Goal: Information Seeking & Learning: Learn about a topic

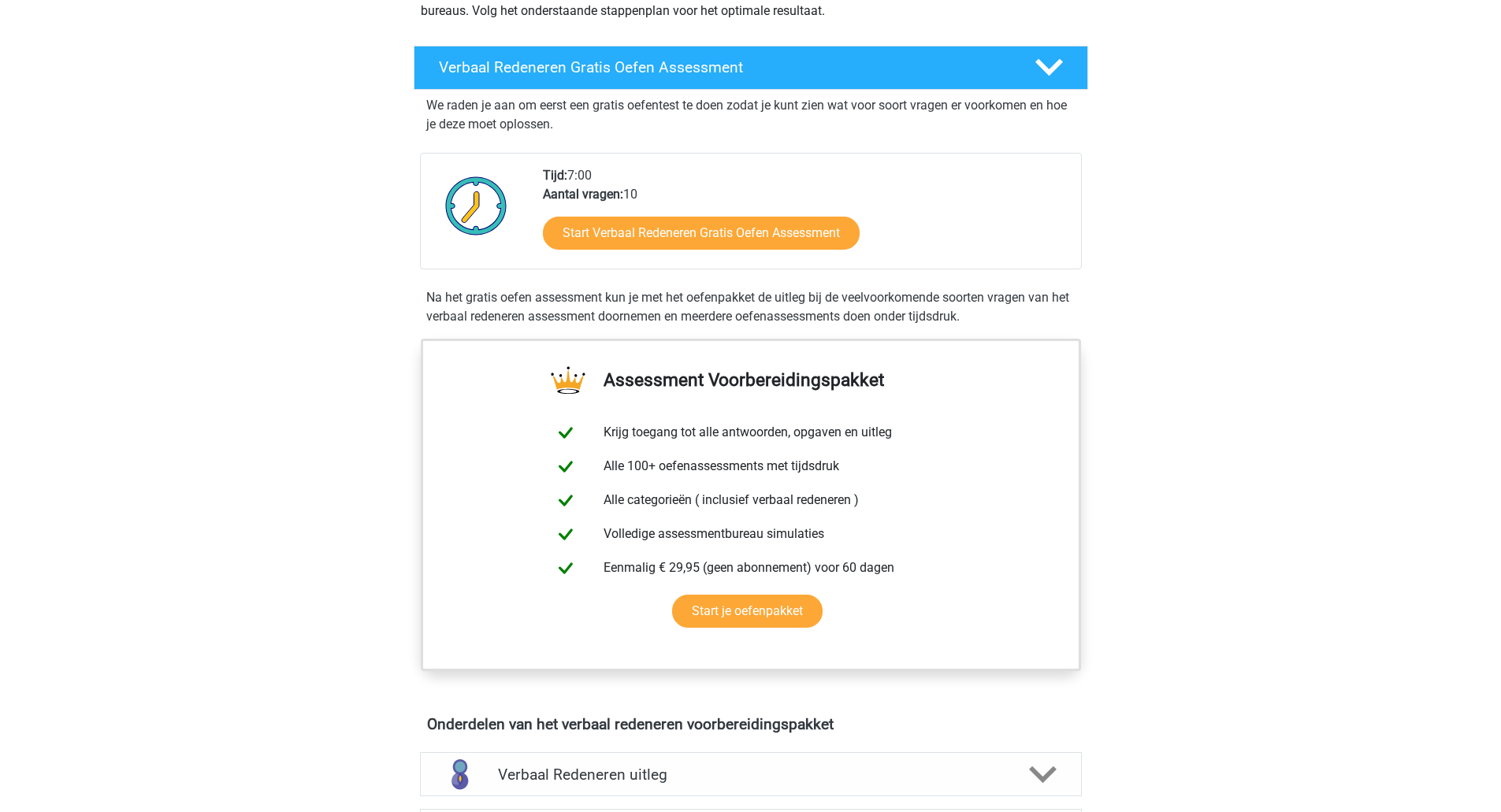
scroll to position [236, 0]
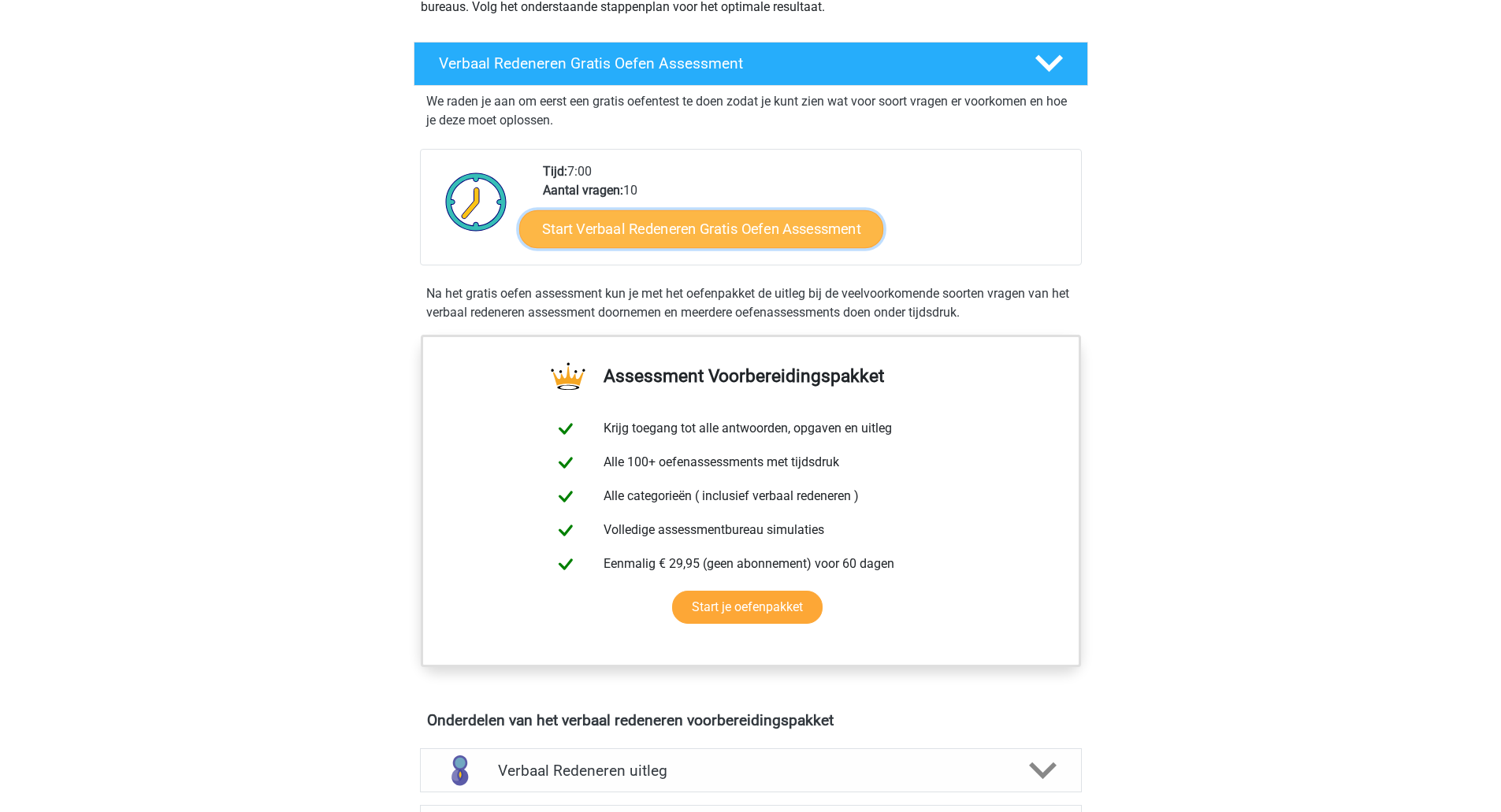
click at [763, 229] on link "Start Verbaal Redeneren Gratis Oefen Assessment" at bounding box center [701, 229] width 364 height 37
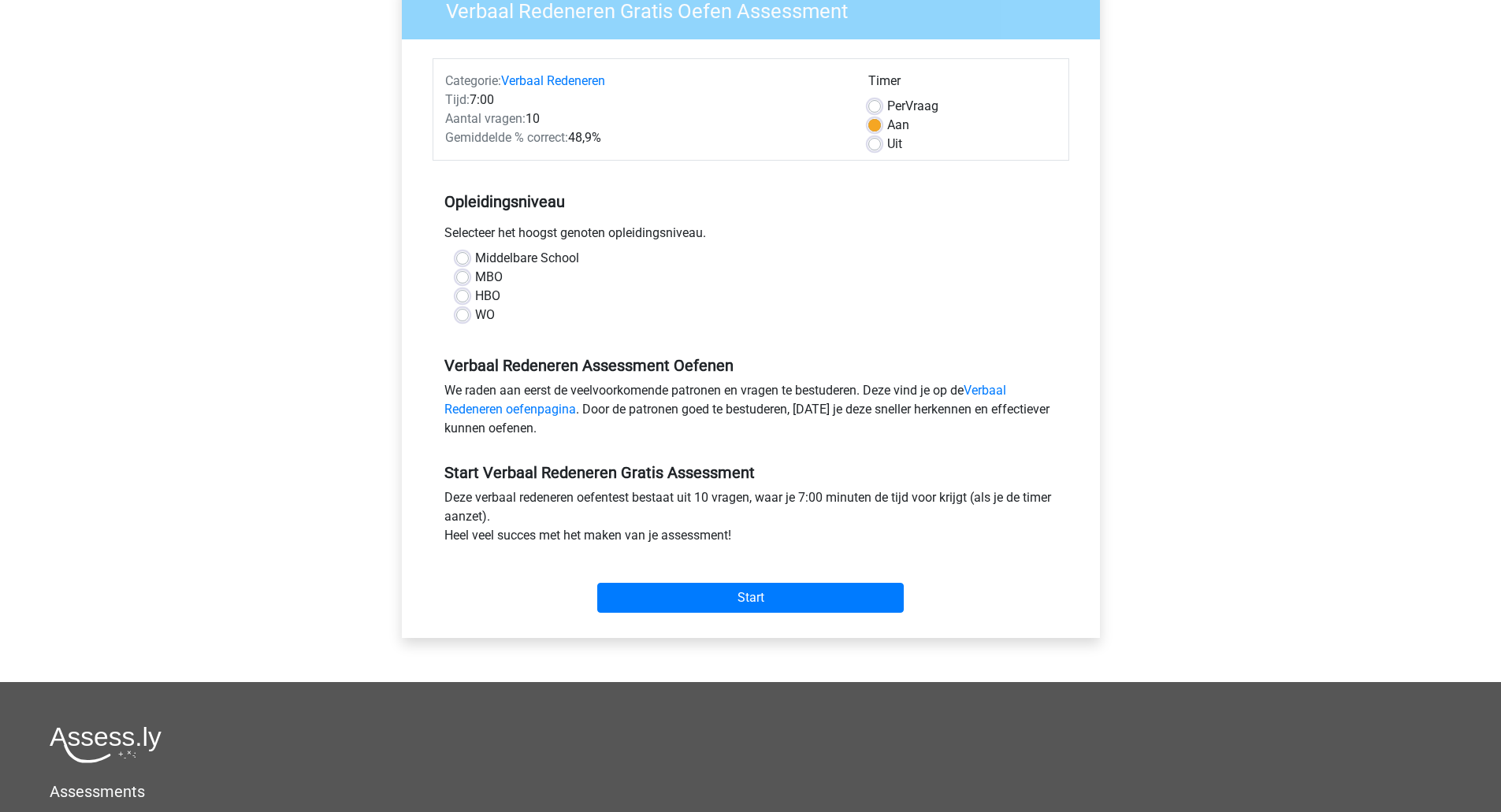
scroll to position [158, 0]
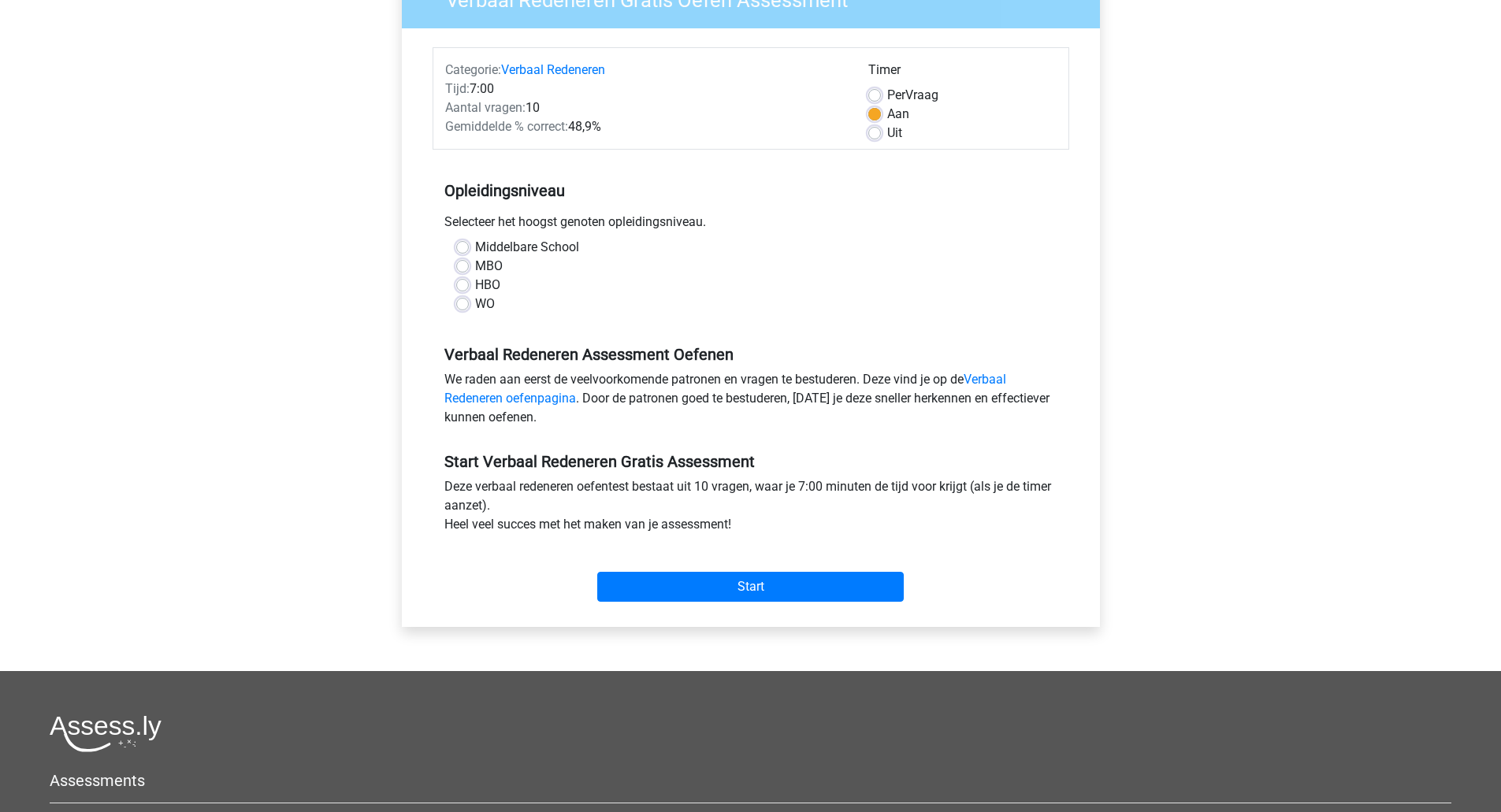
click at [475, 303] on label "WO" at bounding box center [485, 304] width 20 height 19
click at [468, 303] on input "WO" at bounding box center [463, 302] width 13 height 16
radio input "true"
click at [731, 582] on input "Start" at bounding box center [751, 587] width 307 height 30
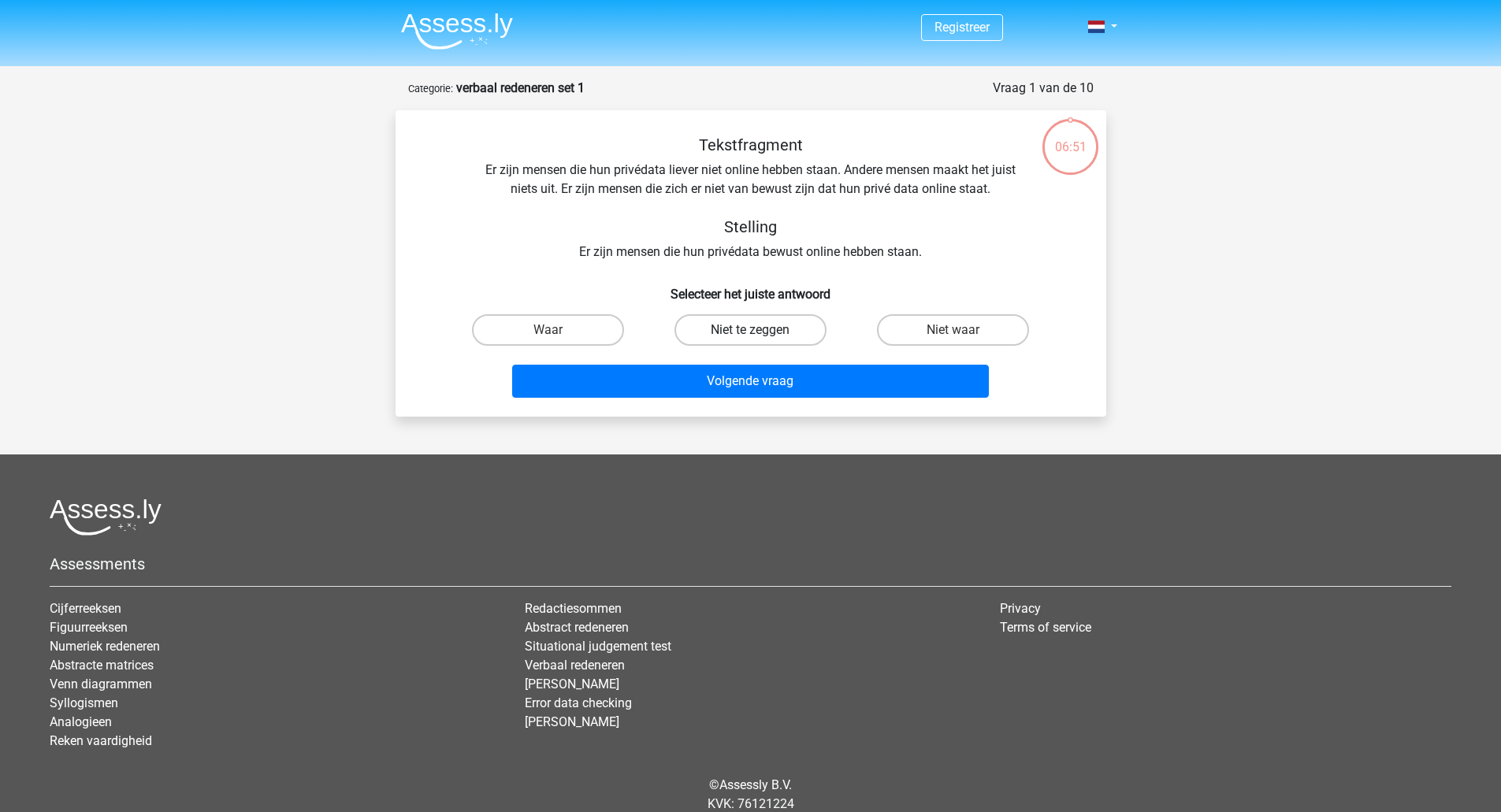
click at [736, 325] on label "Niet te zeggen" at bounding box center [750, 330] width 152 height 32
click at [750, 330] on input "Niet te zeggen" at bounding box center [755, 335] width 10 height 10
radio input "true"
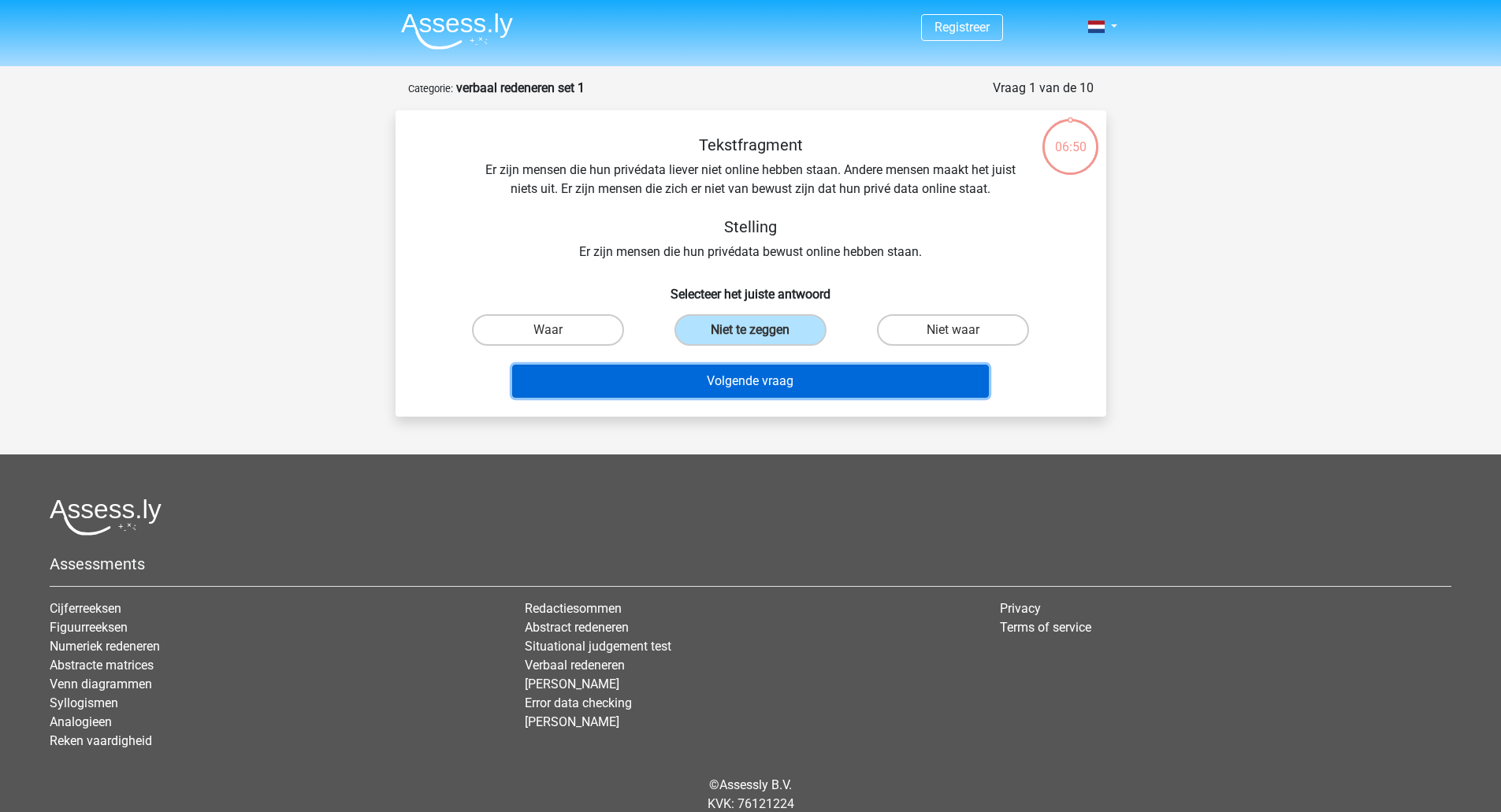
click at [725, 381] on button "Volgende vraag" at bounding box center [750, 381] width 476 height 33
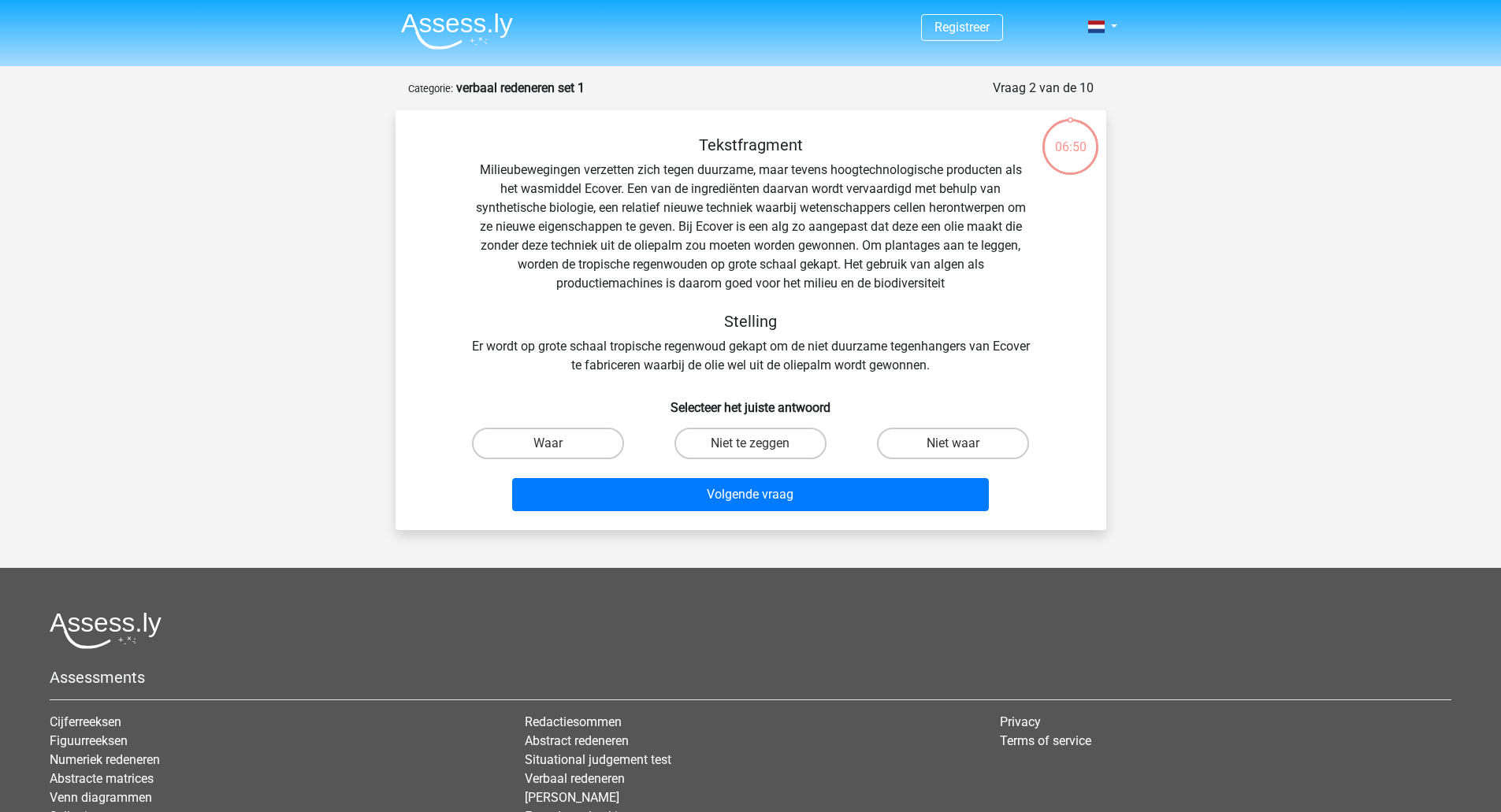
scroll to position [78, 0]
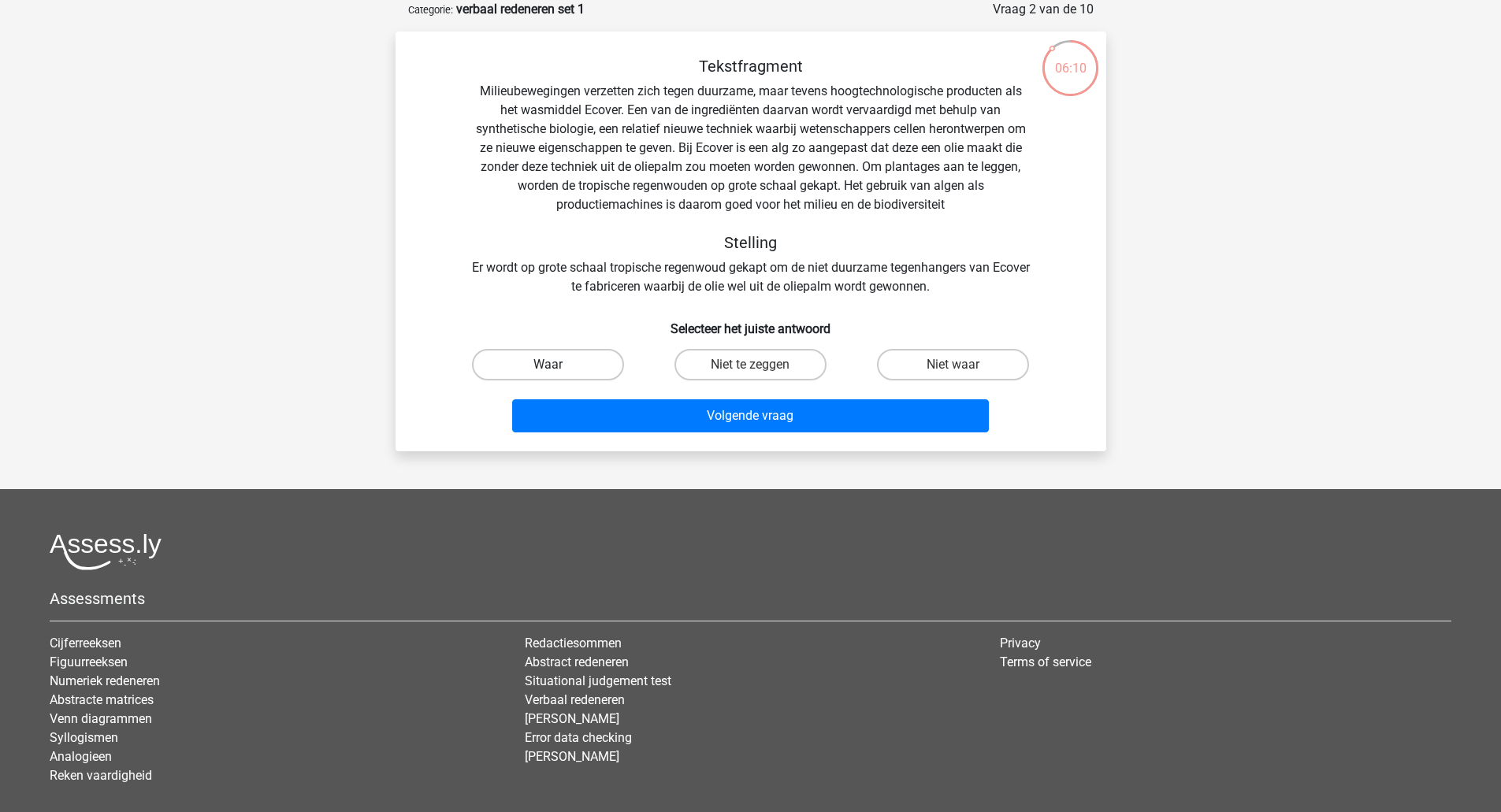
click at [550, 364] on label "Waar" at bounding box center [547, 365] width 152 height 32
click at [550, 365] on input "Waar" at bounding box center [552, 370] width 10 height 10
radio input "true"
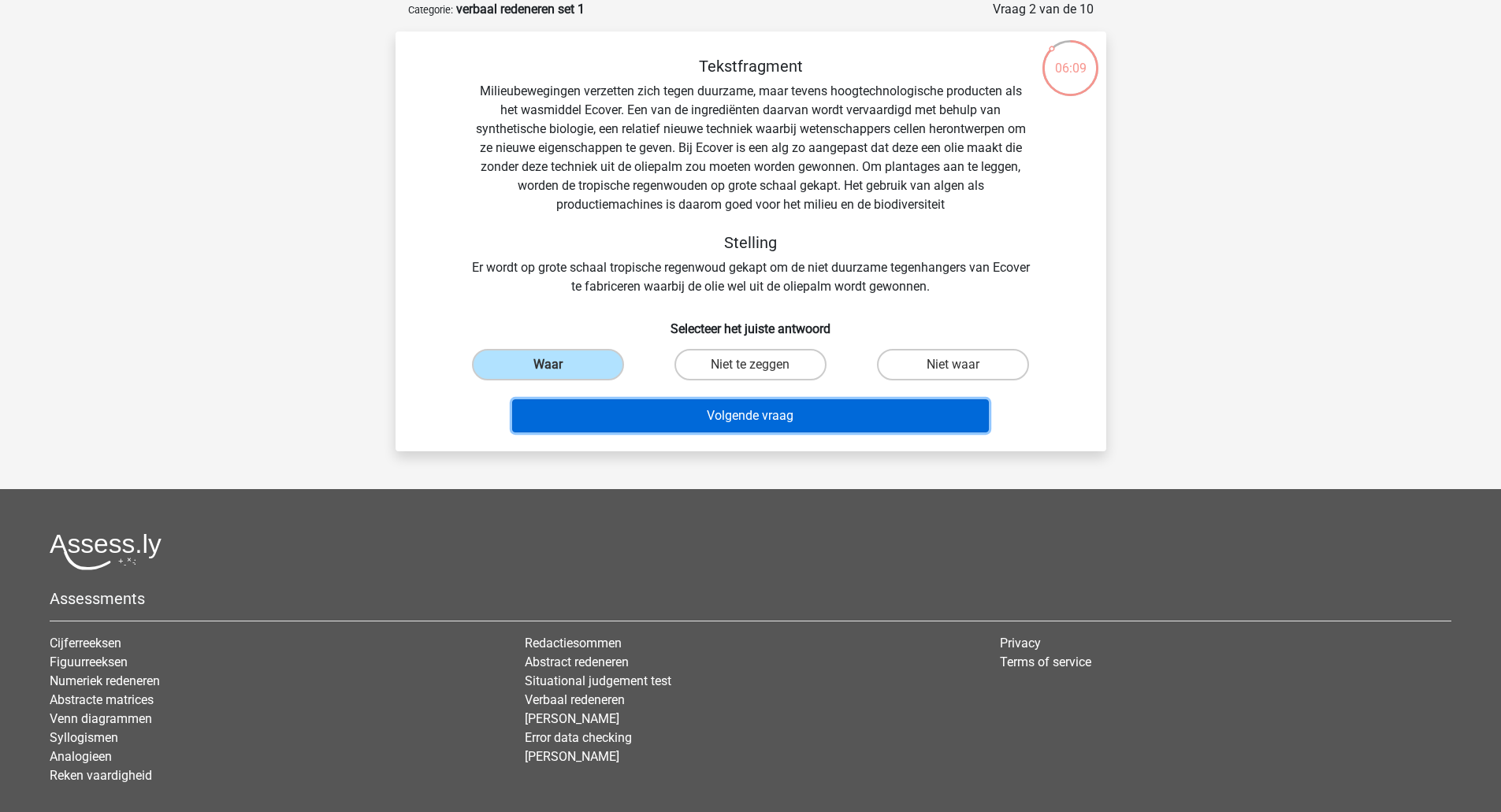
click at [766, 420] on button "Volgende vraag" at bounding box center [750, 416] width 476 height 33
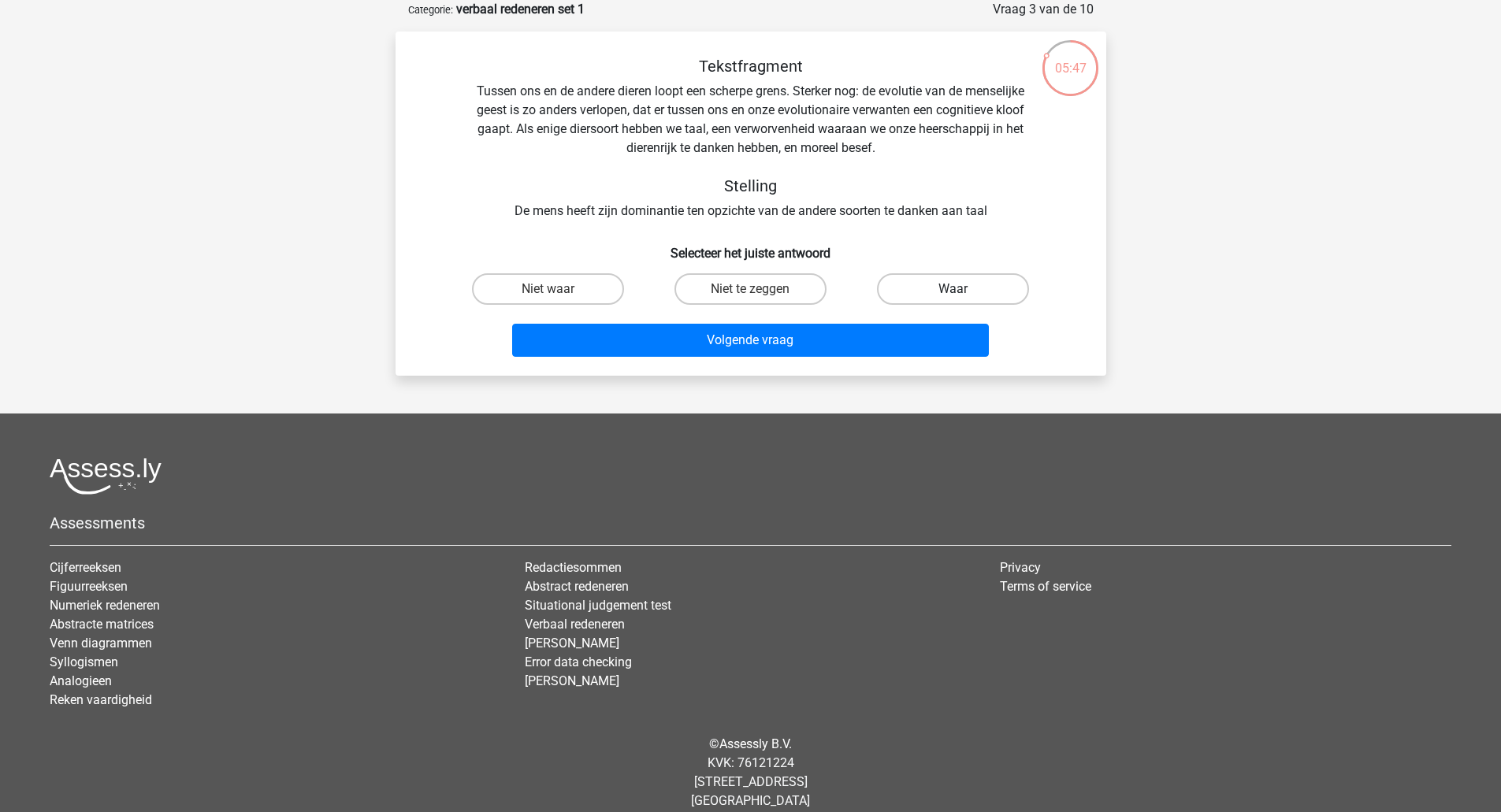
click at [955, 288] on label "Waar" at bounding box center [953, 289] width 152 height 32
click at [955, 289] on input "Waar" at bounding box center [958, 294] width 10 height 10
radio input "true"
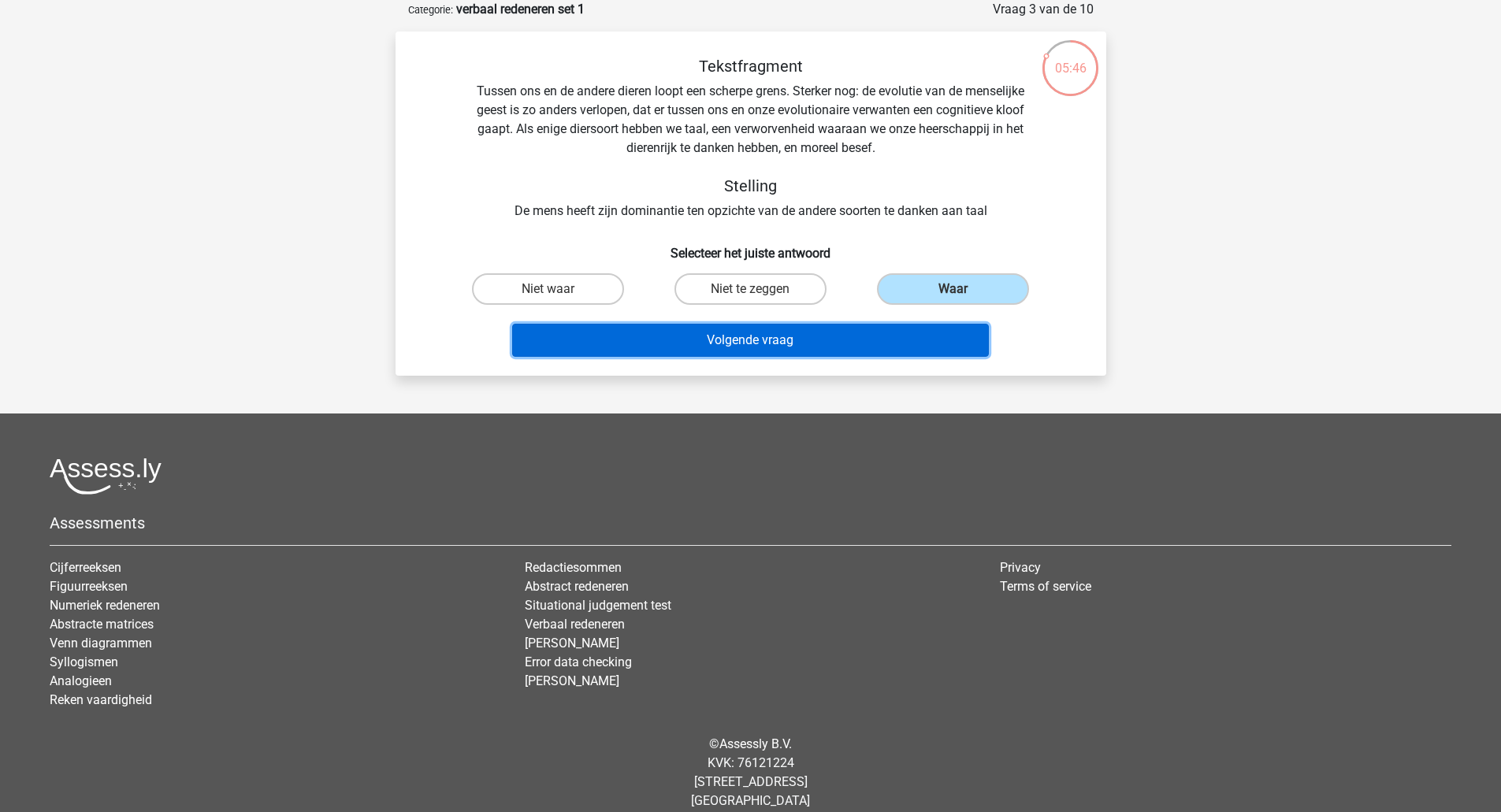
click at [777, 334] on button "Volgende vraag" at bounding box center [750, 340] width 476 height 33
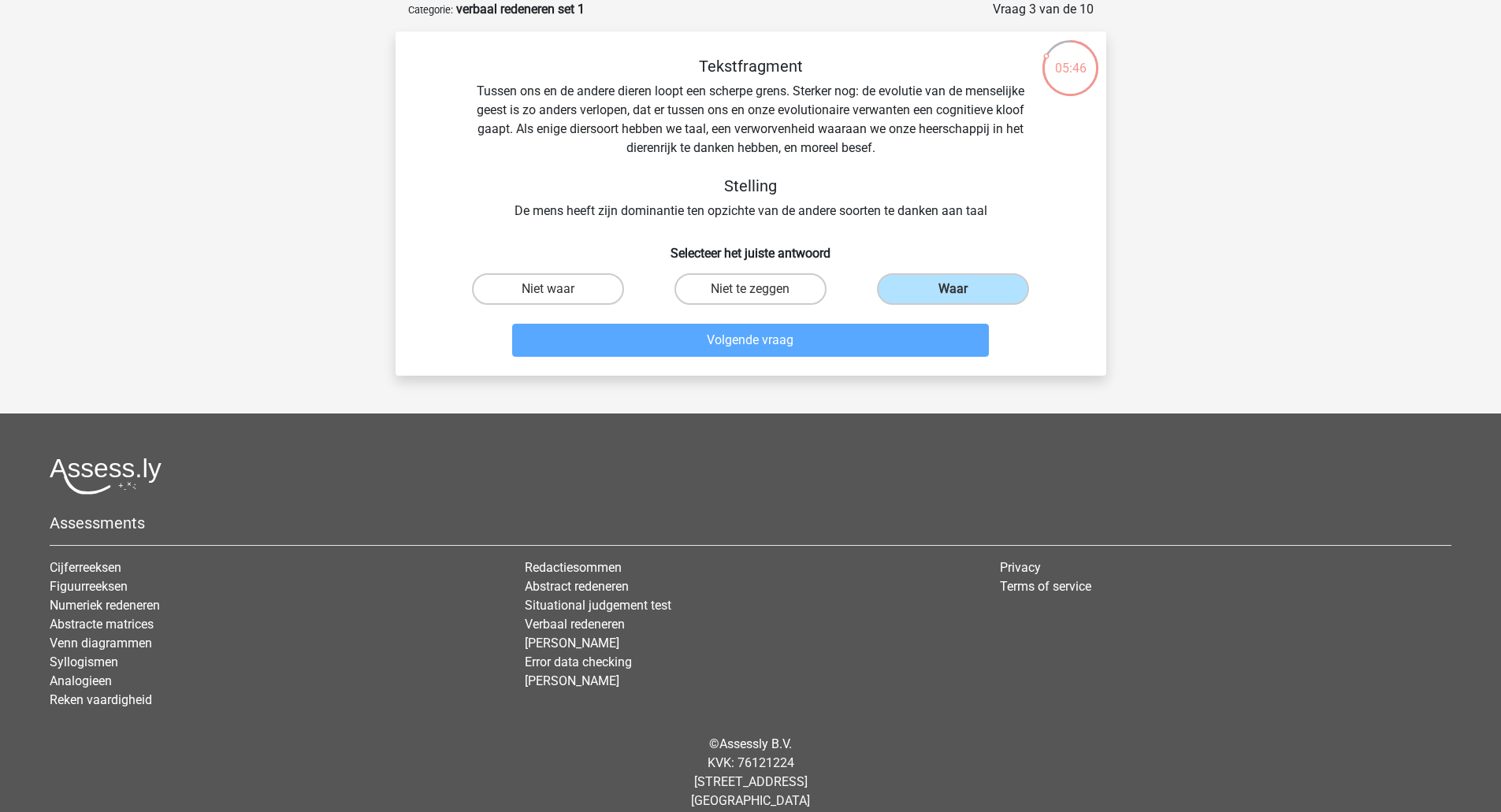
scroll to position [78, 0]
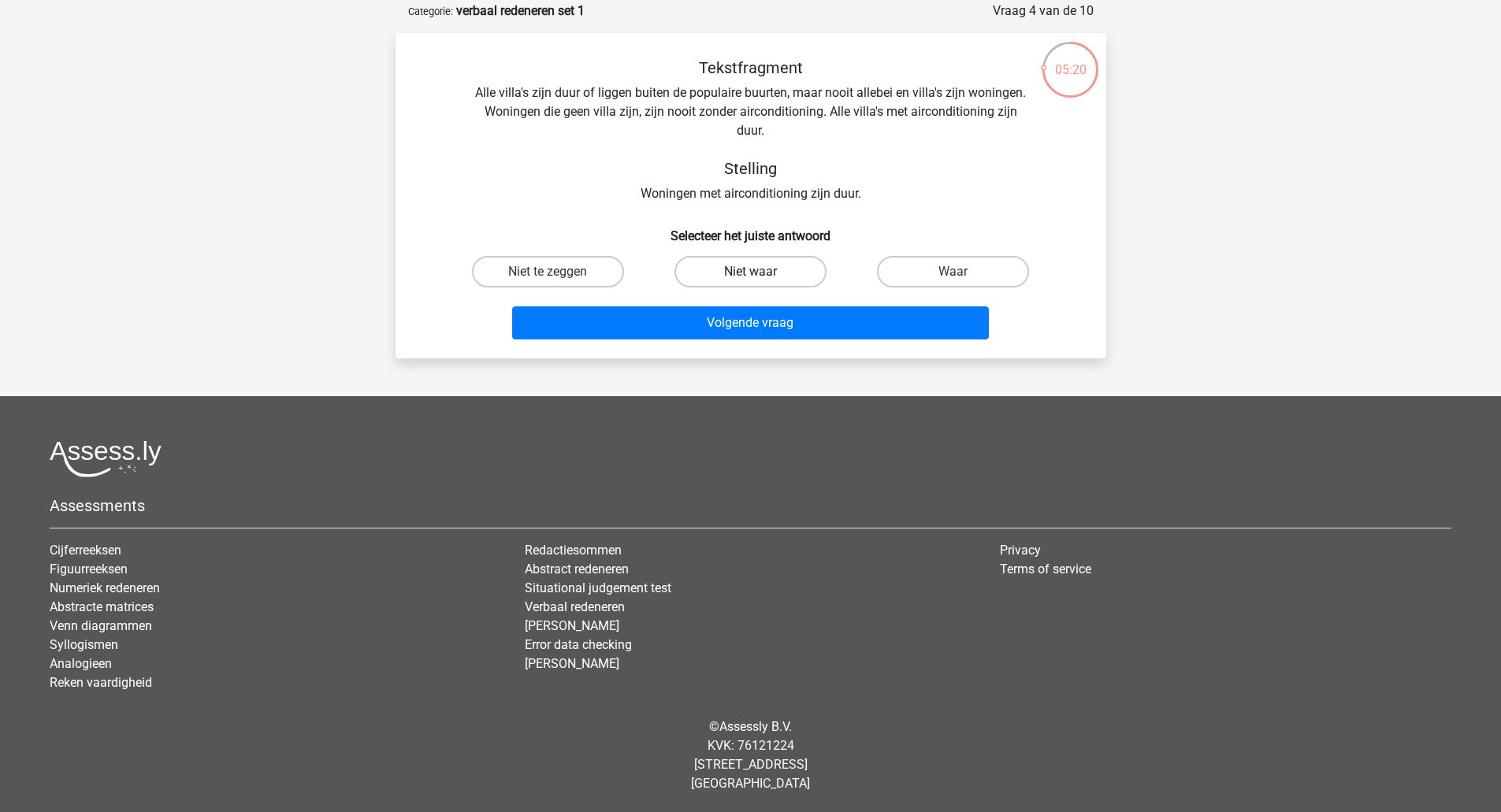
click at [725, 275] on label "Niet waar" at bounding box center [750, 272] width 152 height 32
click at [750, 275] on input "Niet waar" at bounding box center [755, 276] width 10 height 10
radio input "true"
click at [585, 266] on label "Niet te zeggen" at bounding box center [547, 272] width 152 height 32
click at [558, 272] on input "Niet te zeggen" at bounding box center [552, 276] width 10 height 10
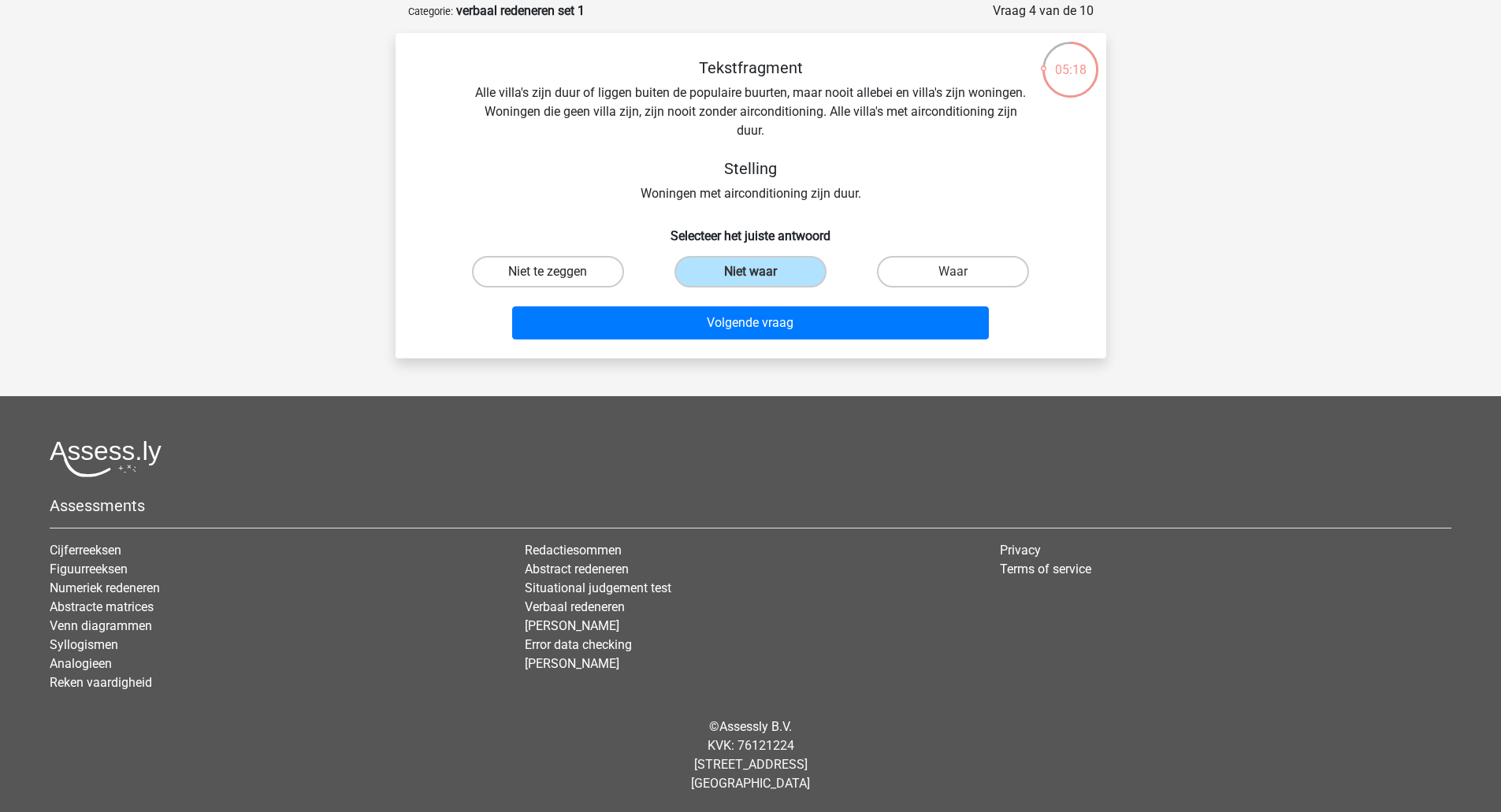
radio input "true"
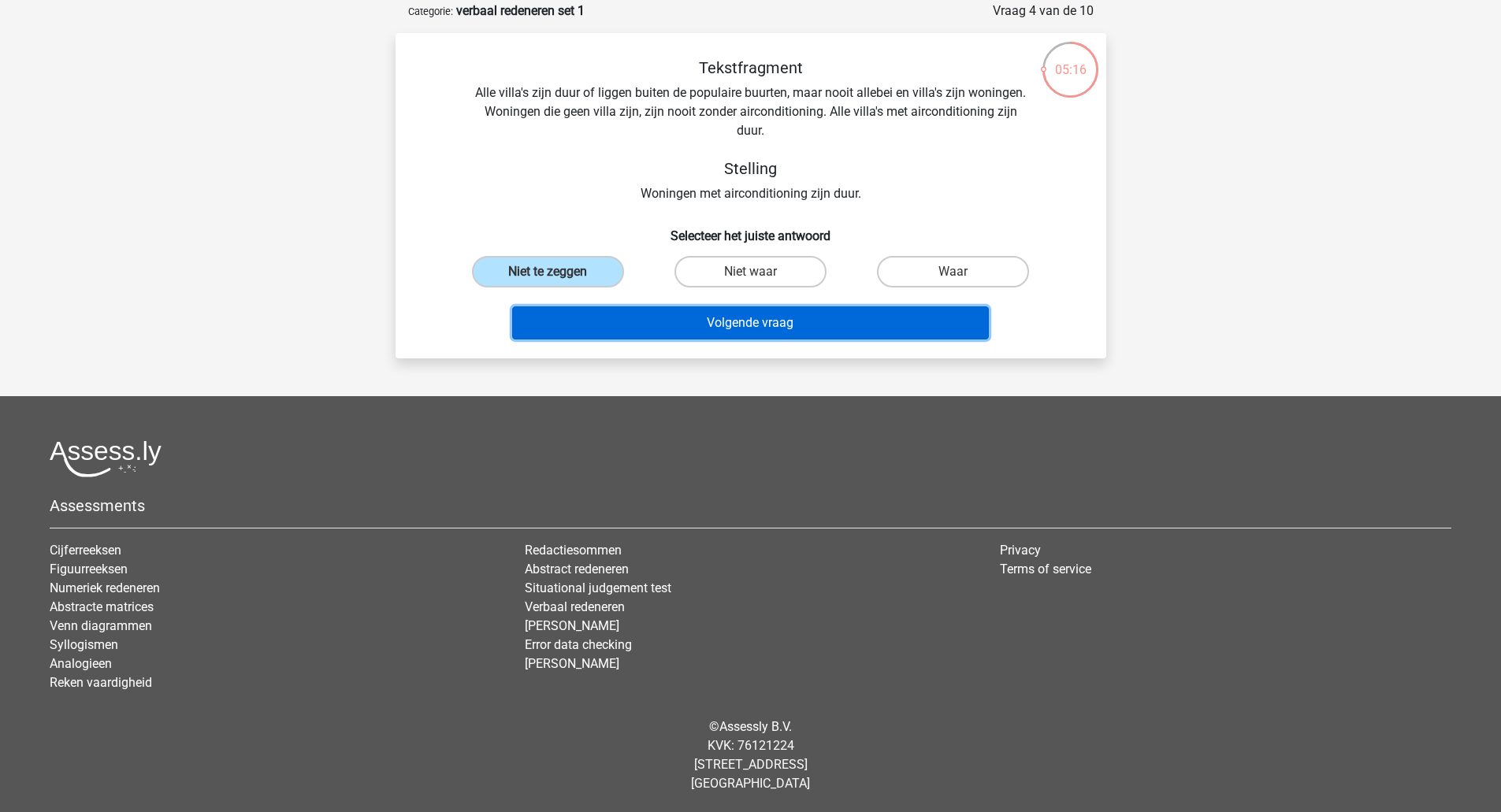
click at [728, 322] on button "Volgende vraag" at bounding box center [750, 323] width 476 height 33
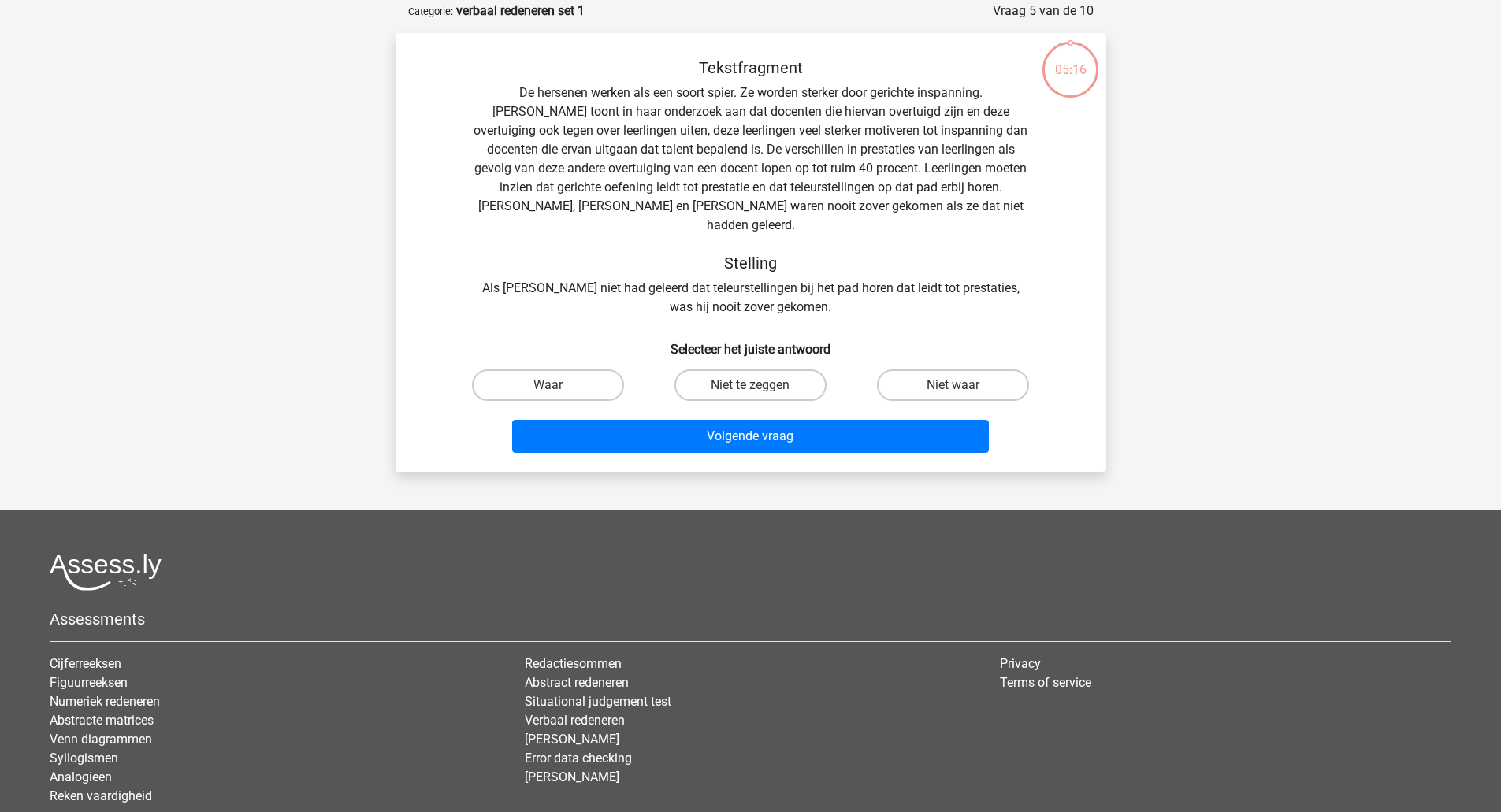
scroll to position [78, 0]
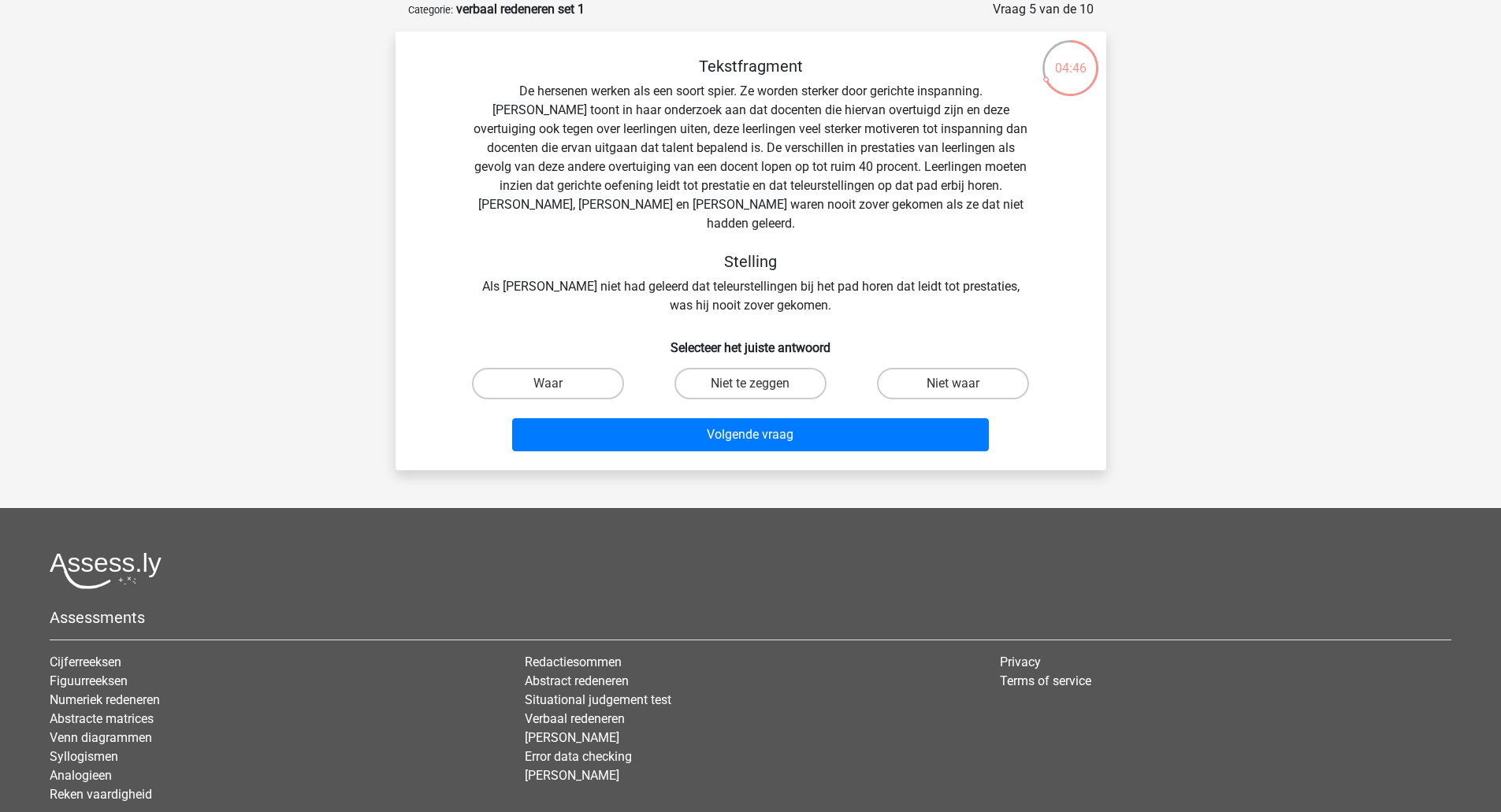
click at [550, 384] on input "Waar" at bounding box center [552, 389] width 10 height 10
radio input "true"
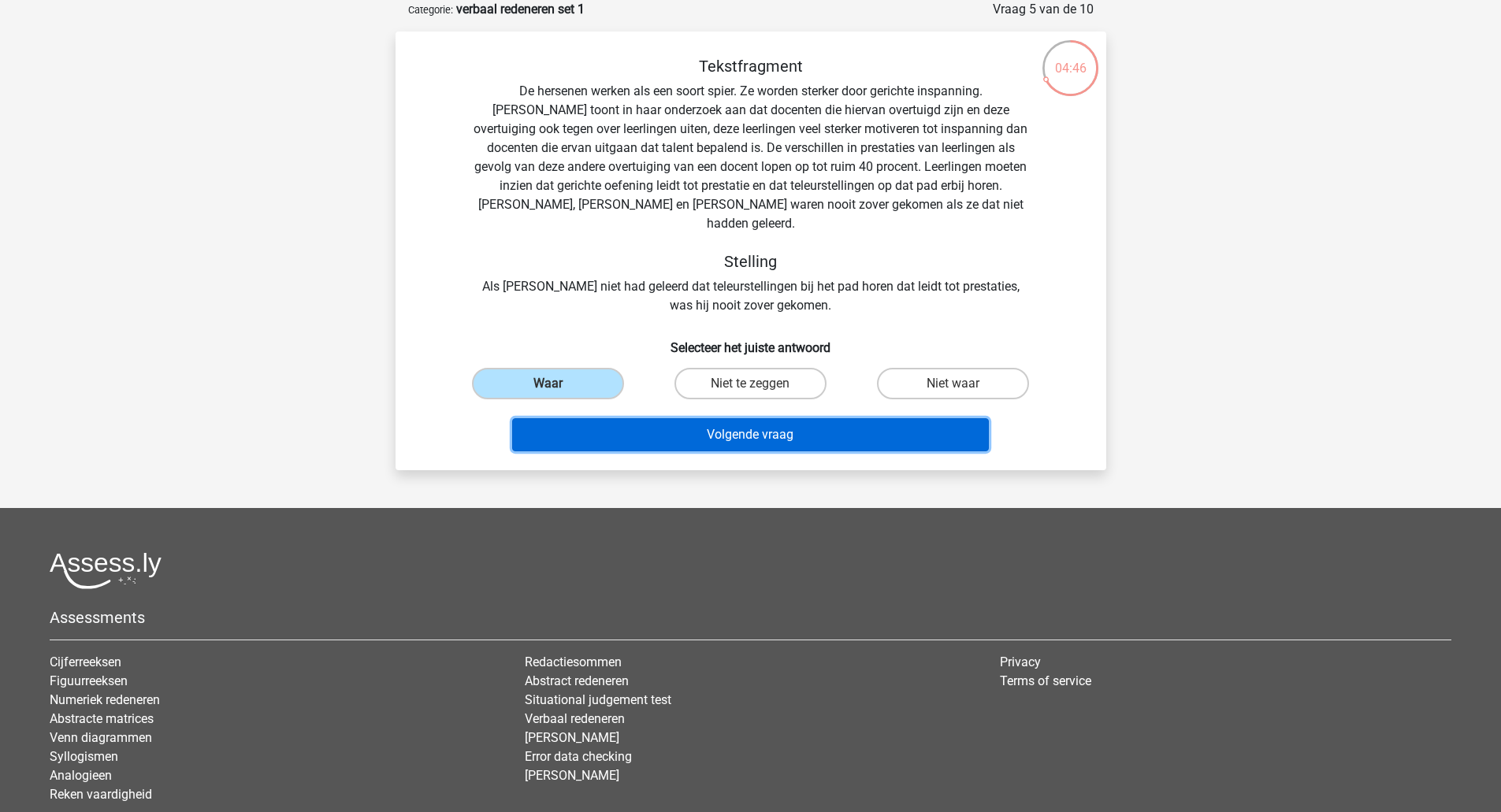
click at [731, 419] on button "Volgende vraag" at bounding box center [750, 435] width 476 height 33
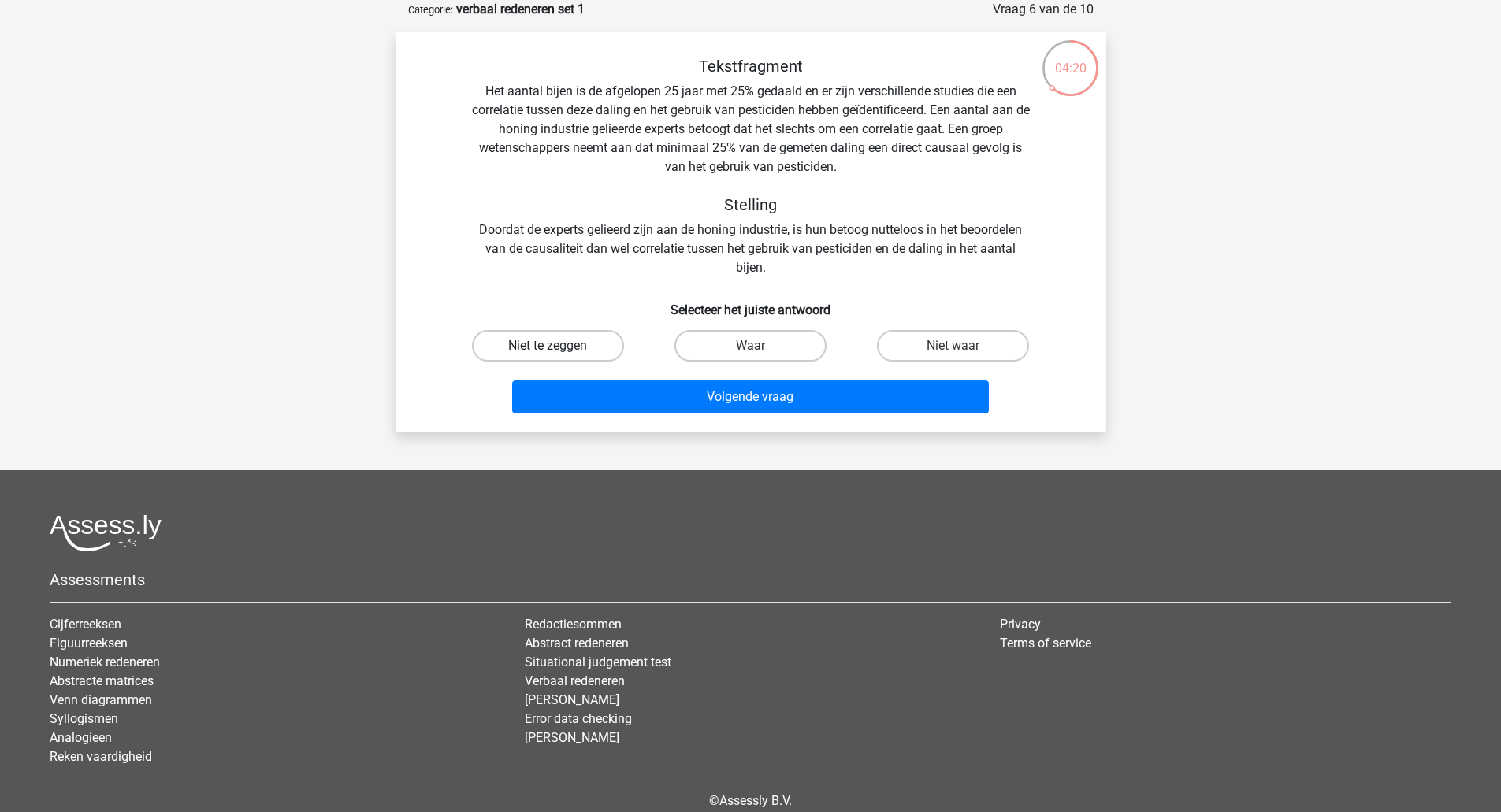
click at [534, 342] on label "Niet te zeggen" at bounding box center [547, 346] width 152 height 32
click at [547, 346] on input "Niet te zeggen" at bounding box center [552, 350] width 10 height 10
radio input "true"
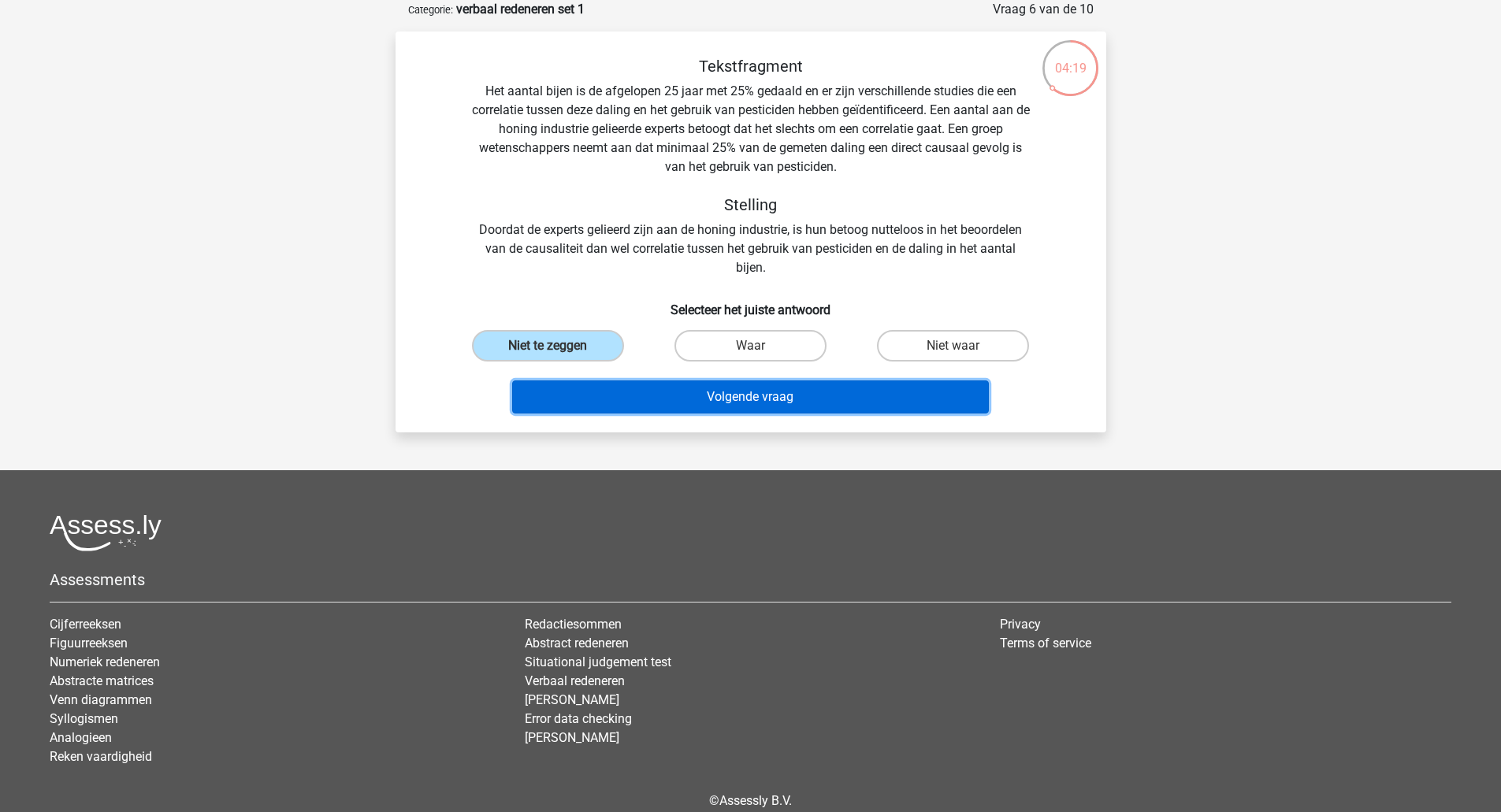
click at [724, 396] on button "Volgende vraag" at bounding box center [750, 397] width 476 height 33
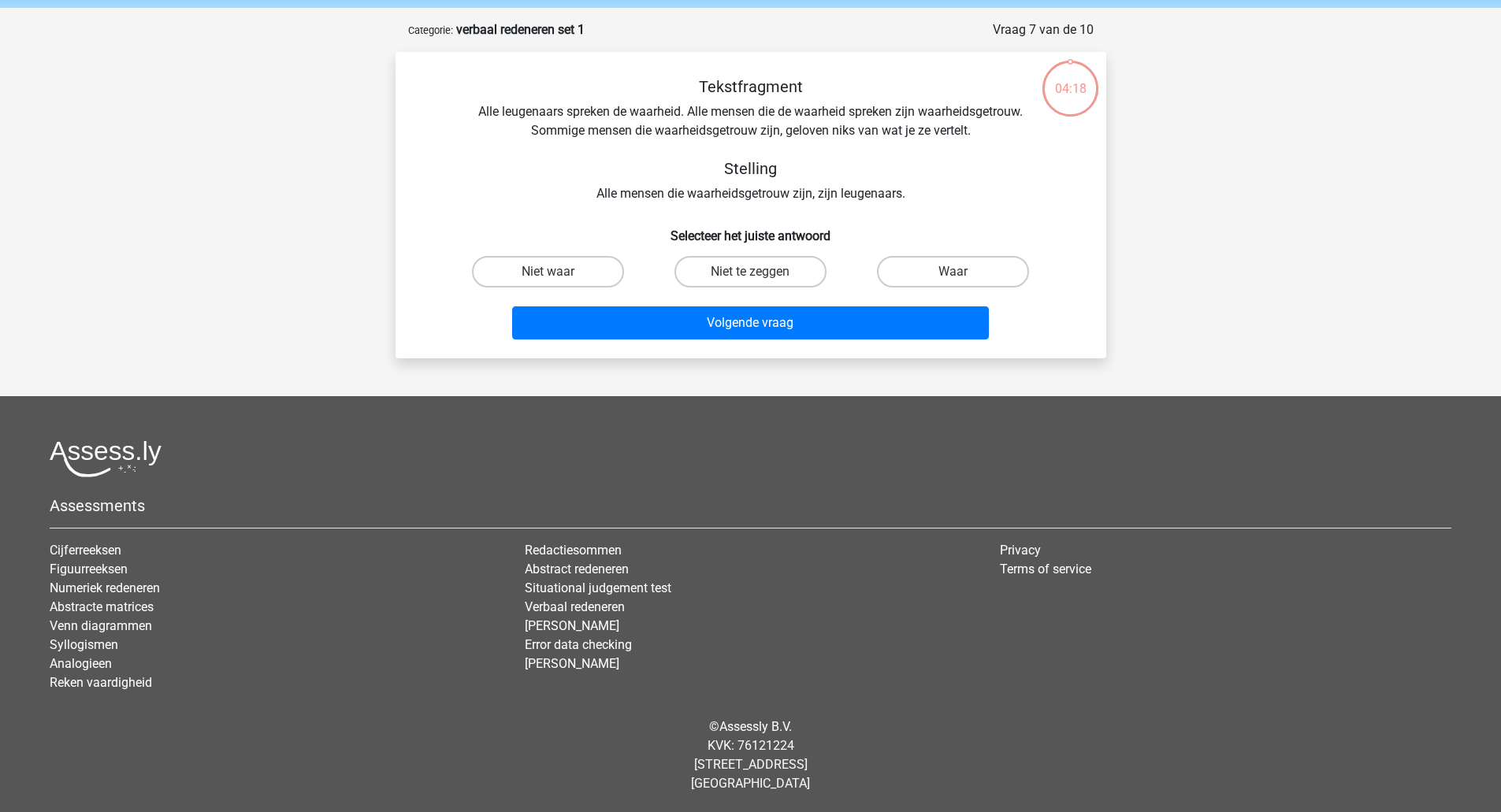
scroll to position [58, 0]
click at [579, 281] on label "Niet waar" at bounding box center [547, 272] width 152 height 32
click at [558, 281] on input "Niet waar" at bounding box center [552, 276] width 10 height 10
radio input "true"
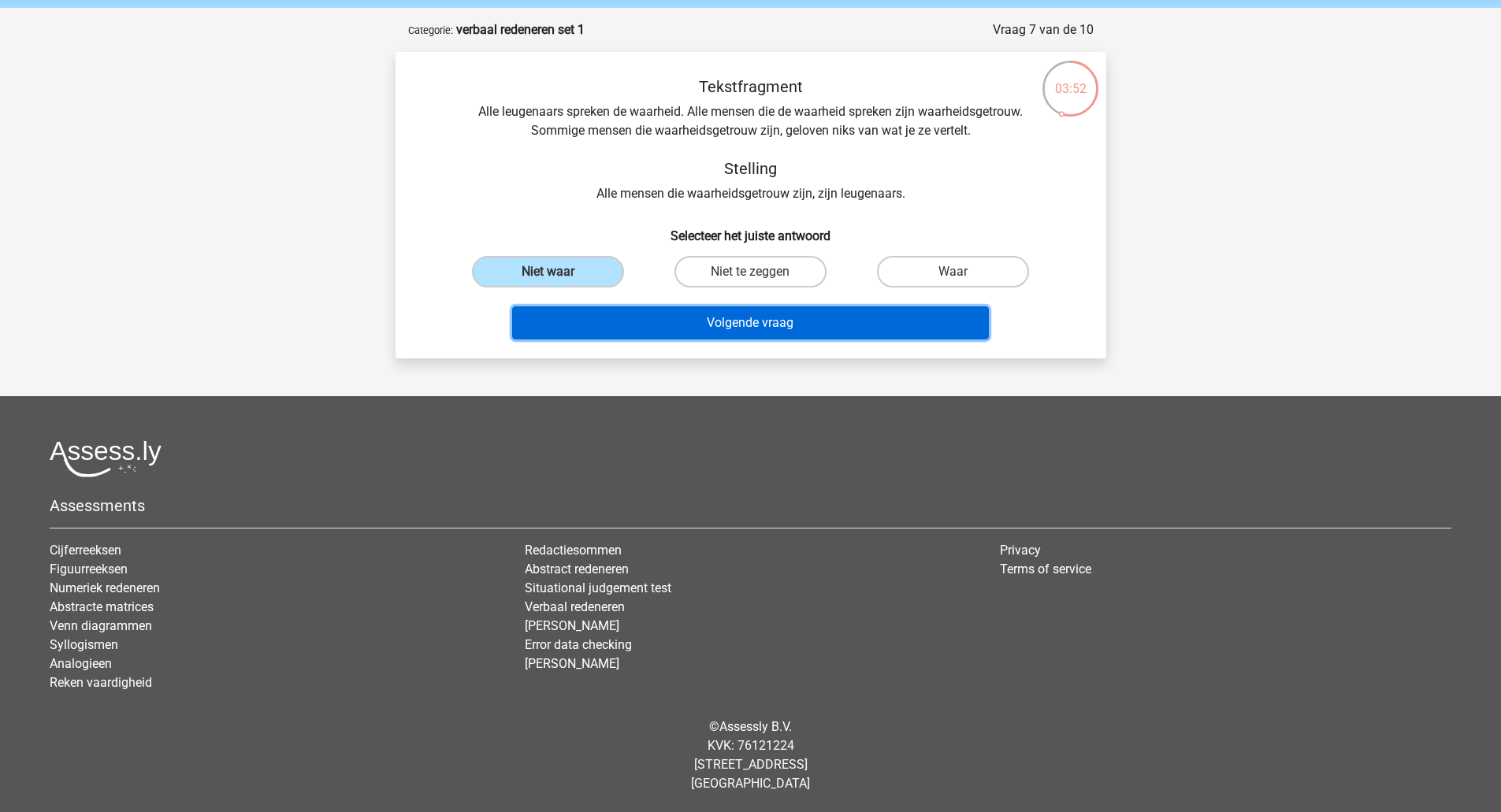
click at [705, 320] on button "Volgende vraag" at bounding box center [750, 323] width 476 height 33
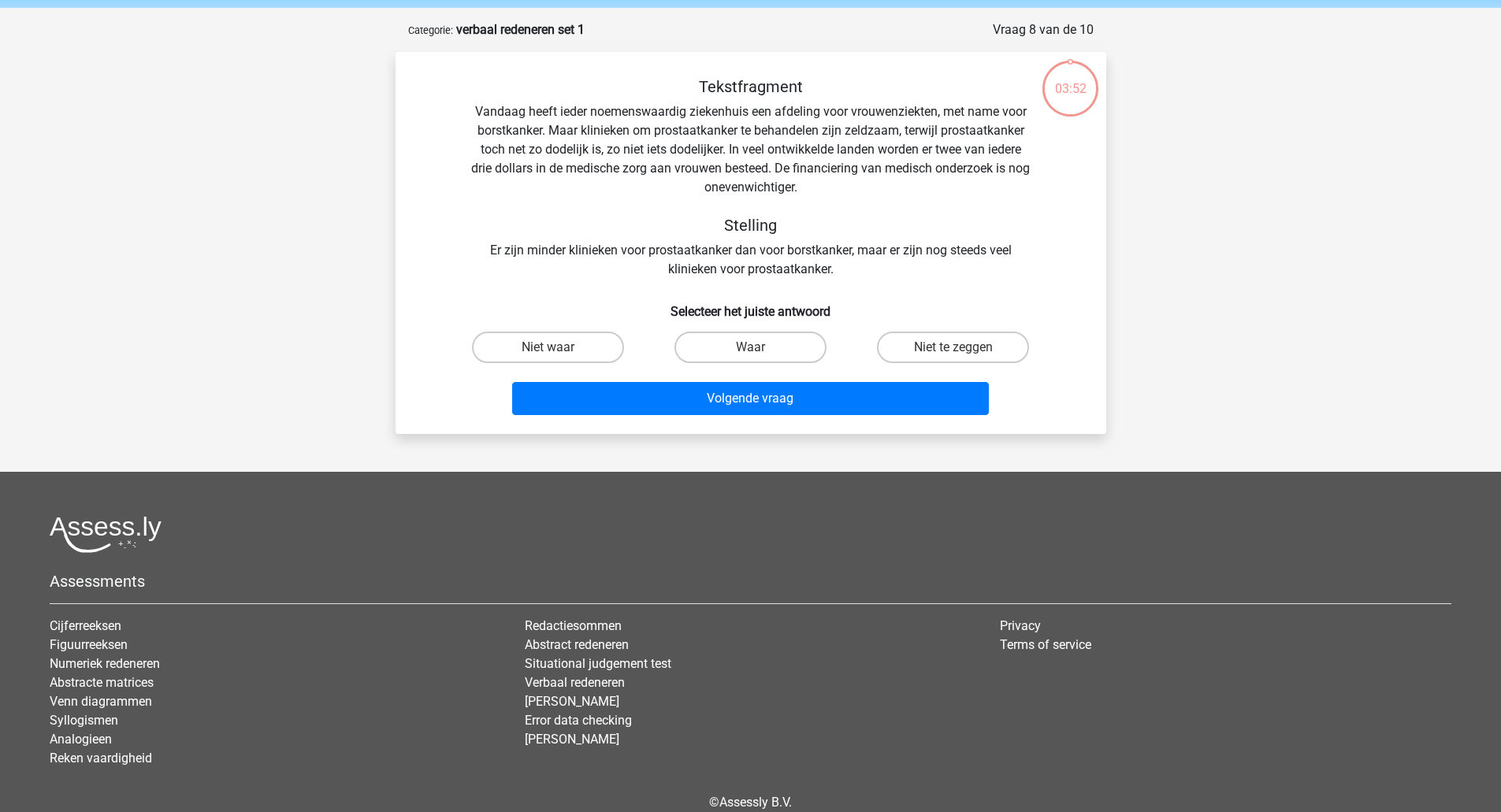
scroll to position [78, 0]
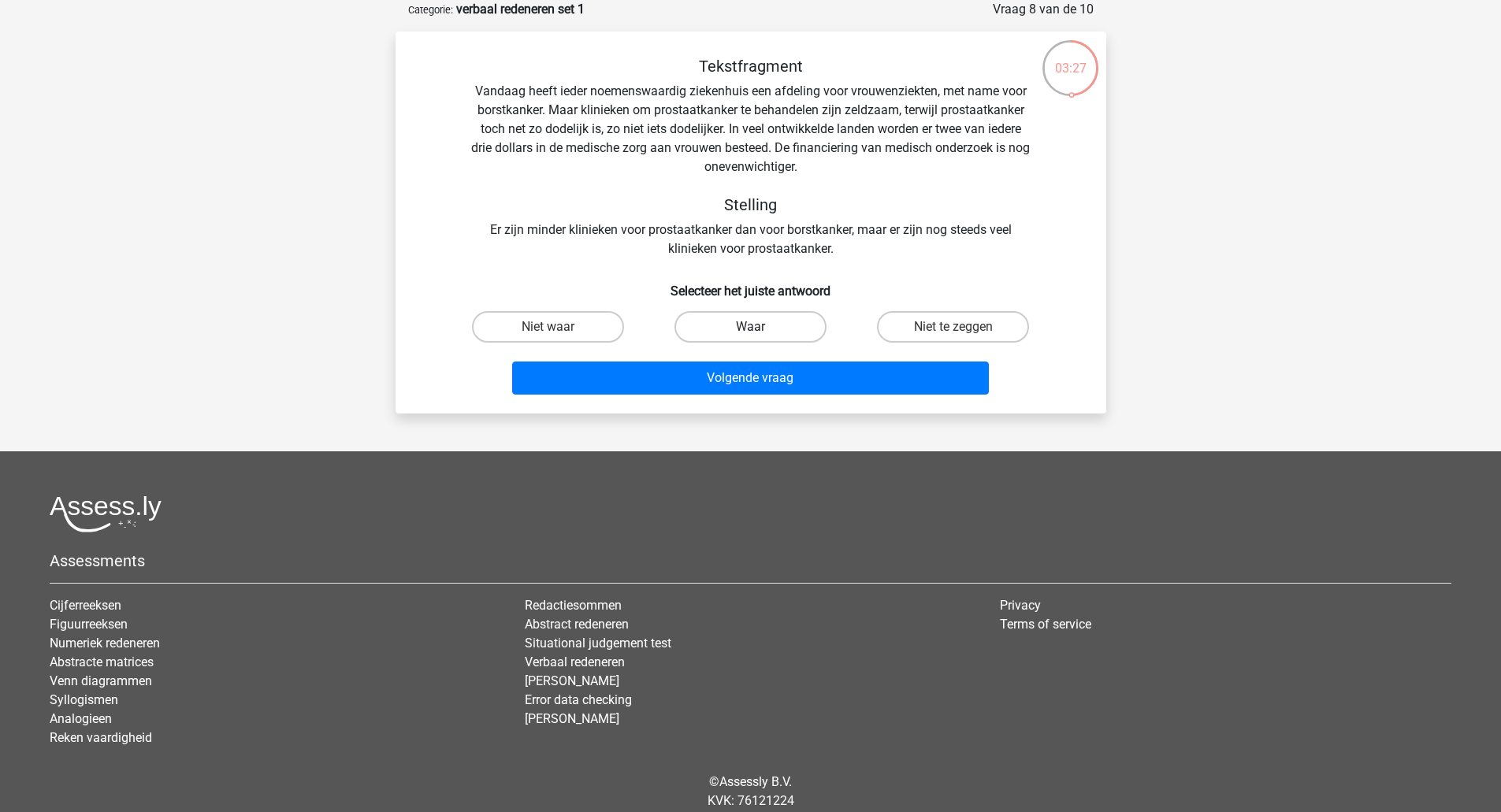
click at [728, 332] on label "Waar" at bounding box center [750, 327] width 152 height 32
click at [750, 332] on input "Waar" at bounding box center [755, 331] width 10 height 10
radio input "true"
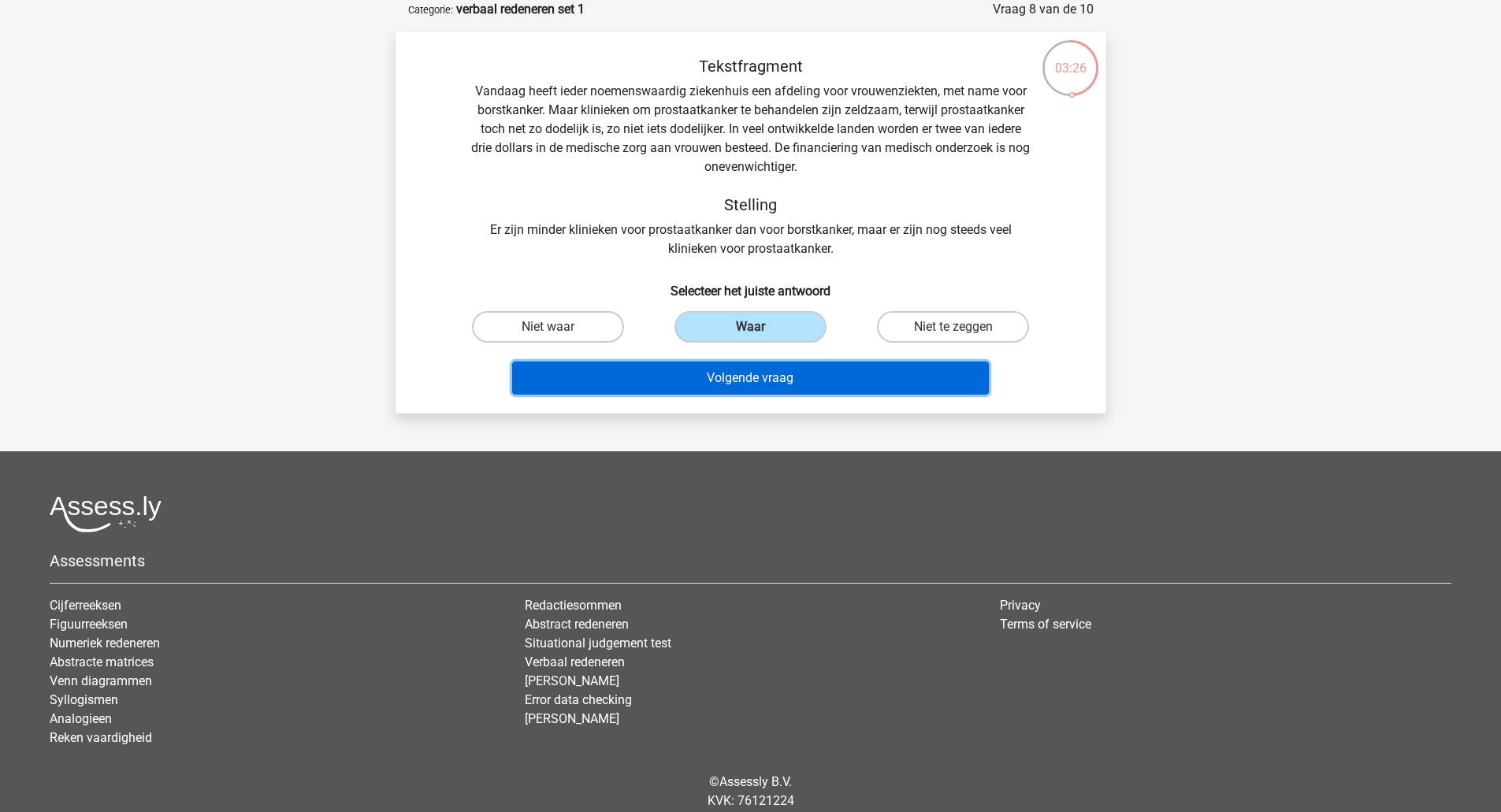
click at [729, 375] on button "Volgende vraag" at bounding box center [750, 378] width 476 height 33
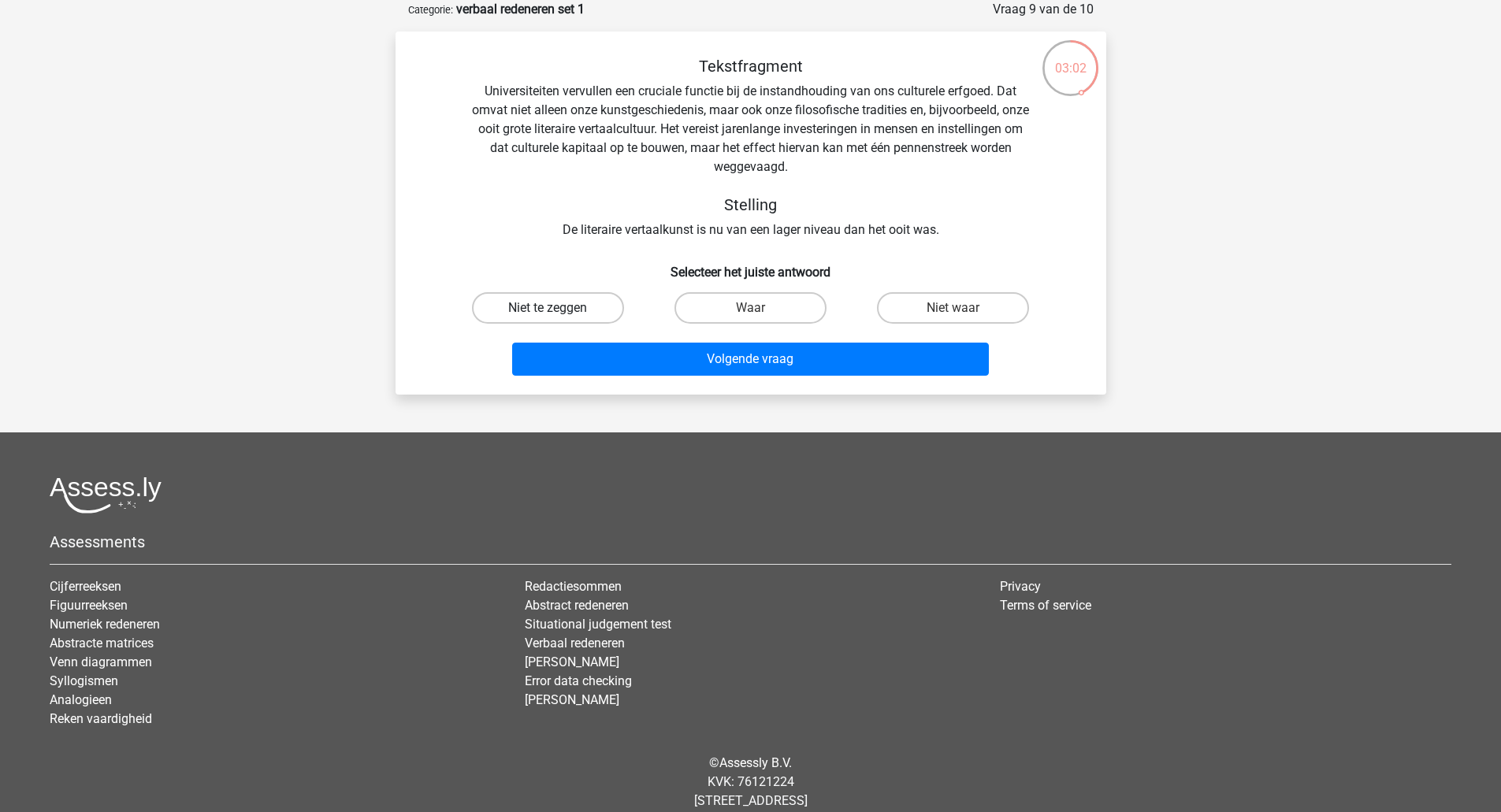
click at [560, 310] on label "Niet te zeggen" at bounding box center [547, 307] width 152 height 32
click at [558, 310] on input "Niet te zeggen" at bounding box center [552, 313] width 10 height 10
radio input "true"
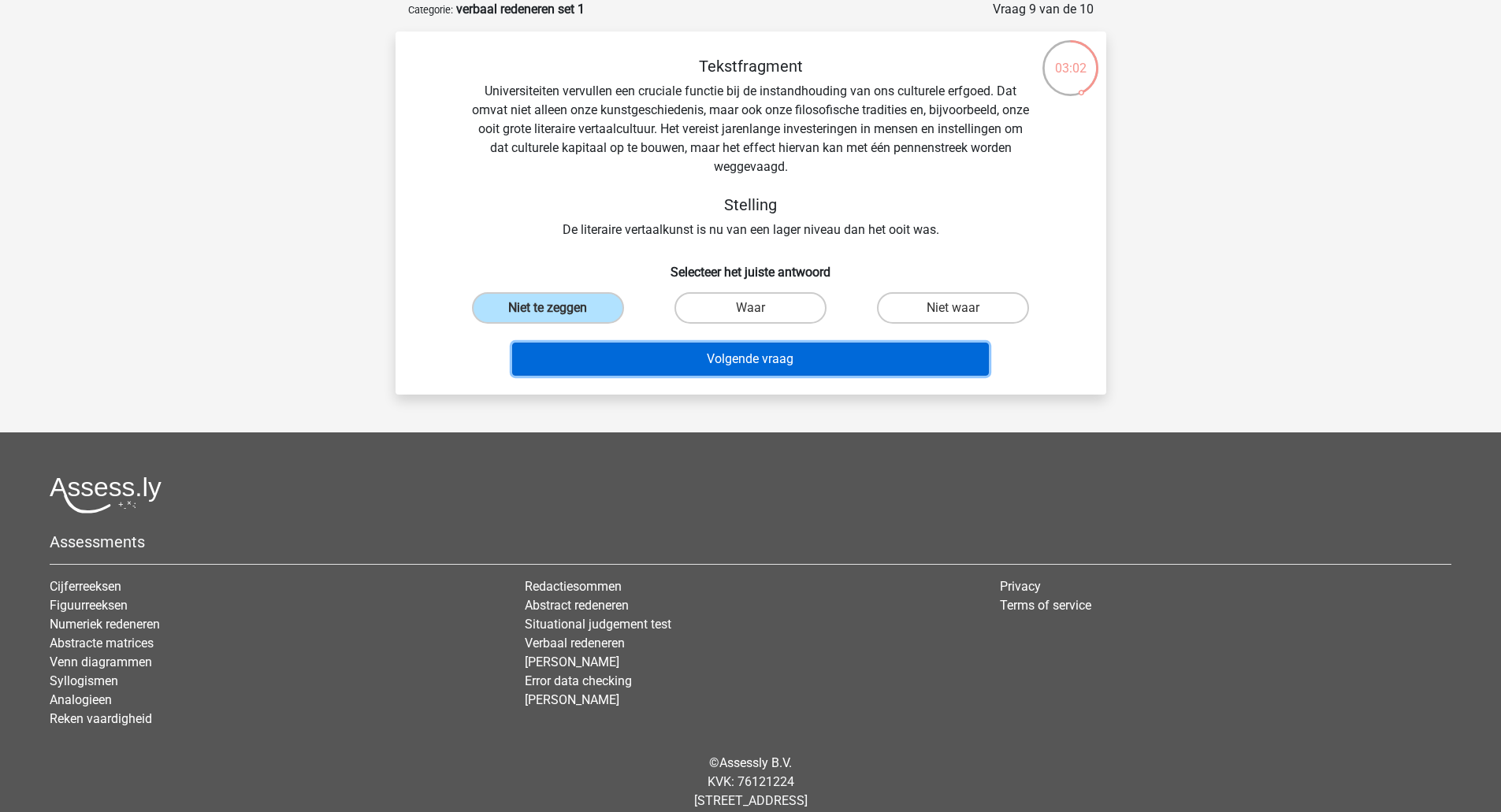
click at [721, 359] on button "Volgende vraag" at bounding box center [750, 359] width 476 height 33
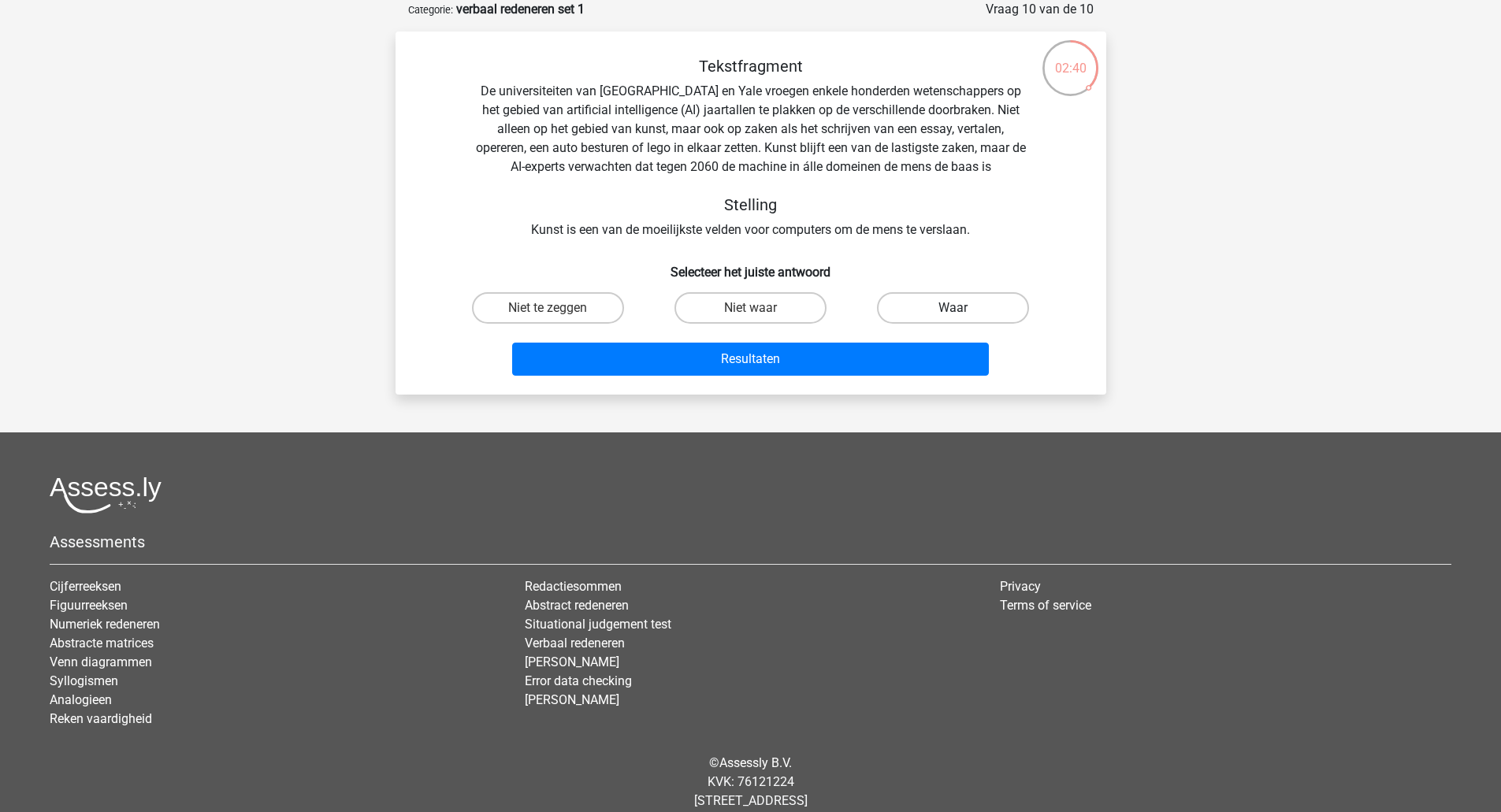
click at [927, 307] on label "Waar" at bounding box center [953, 307] width 152 height 32
click at [954, 308] on input "Waar" at bounding box center [958, 313] width 10 height 10
radio input "true"
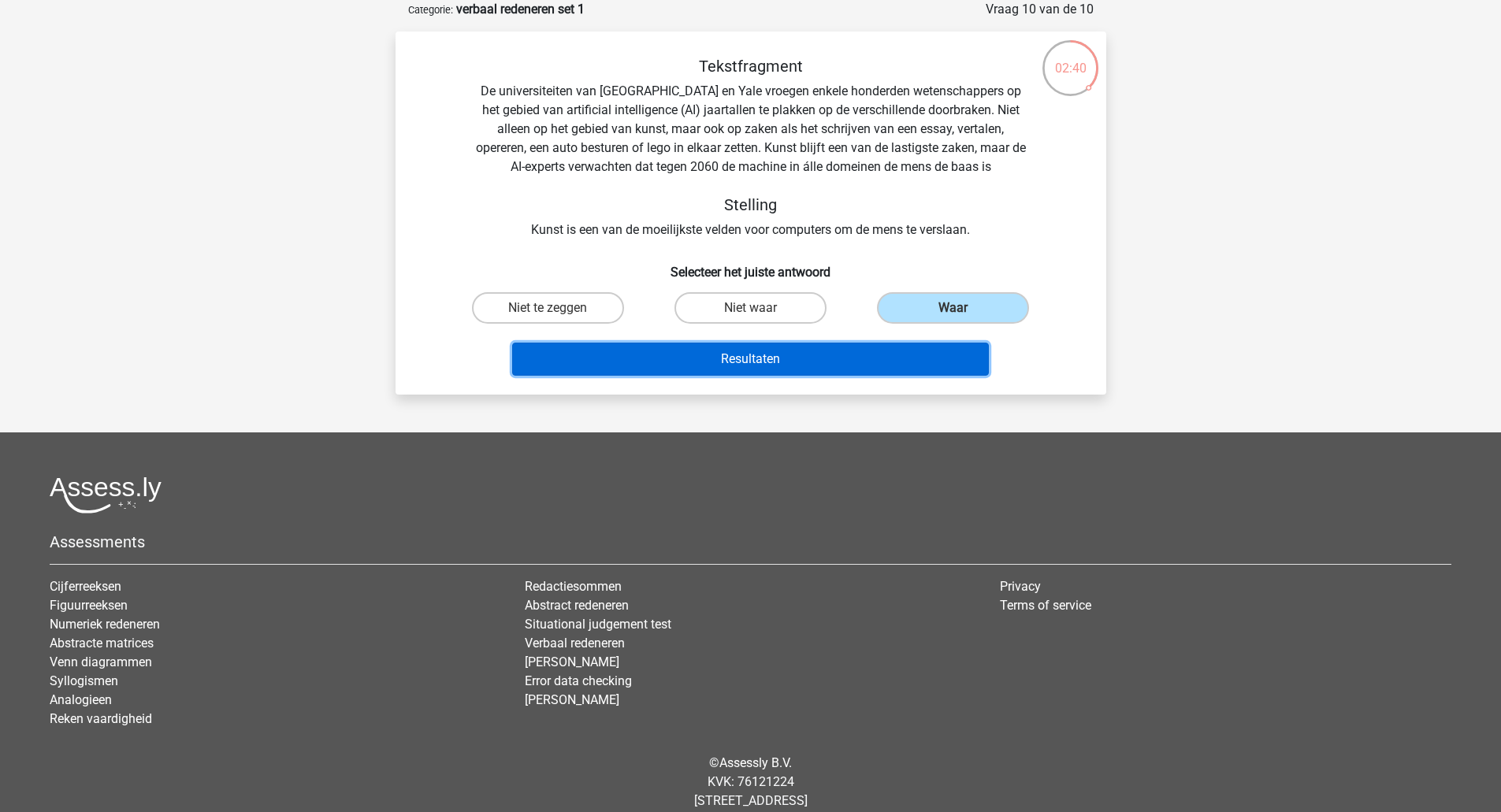
click at [818, 351] on button "Resultaten" at bounding box center [750, 359] width 476 height 33
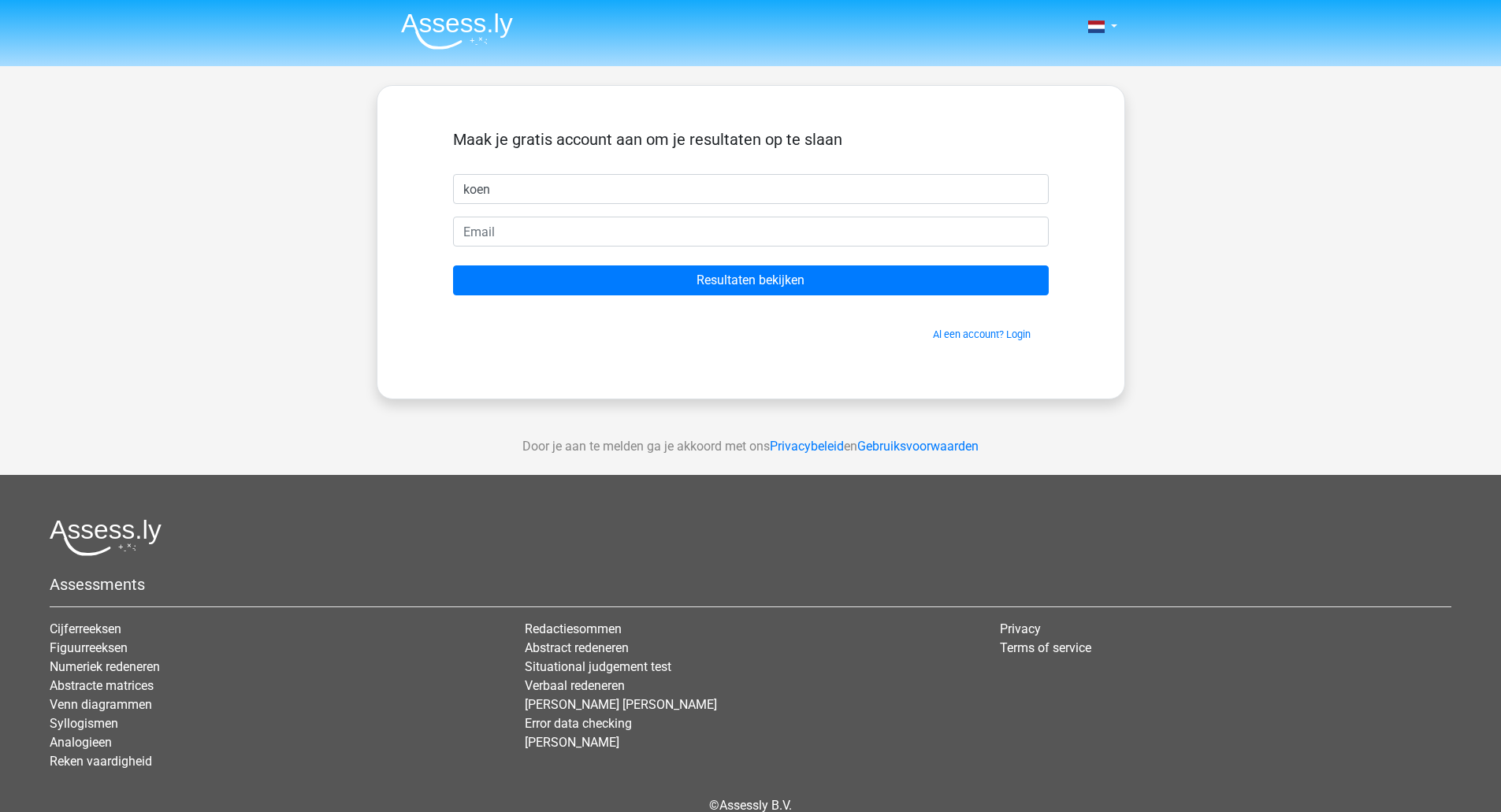
type input "koen"
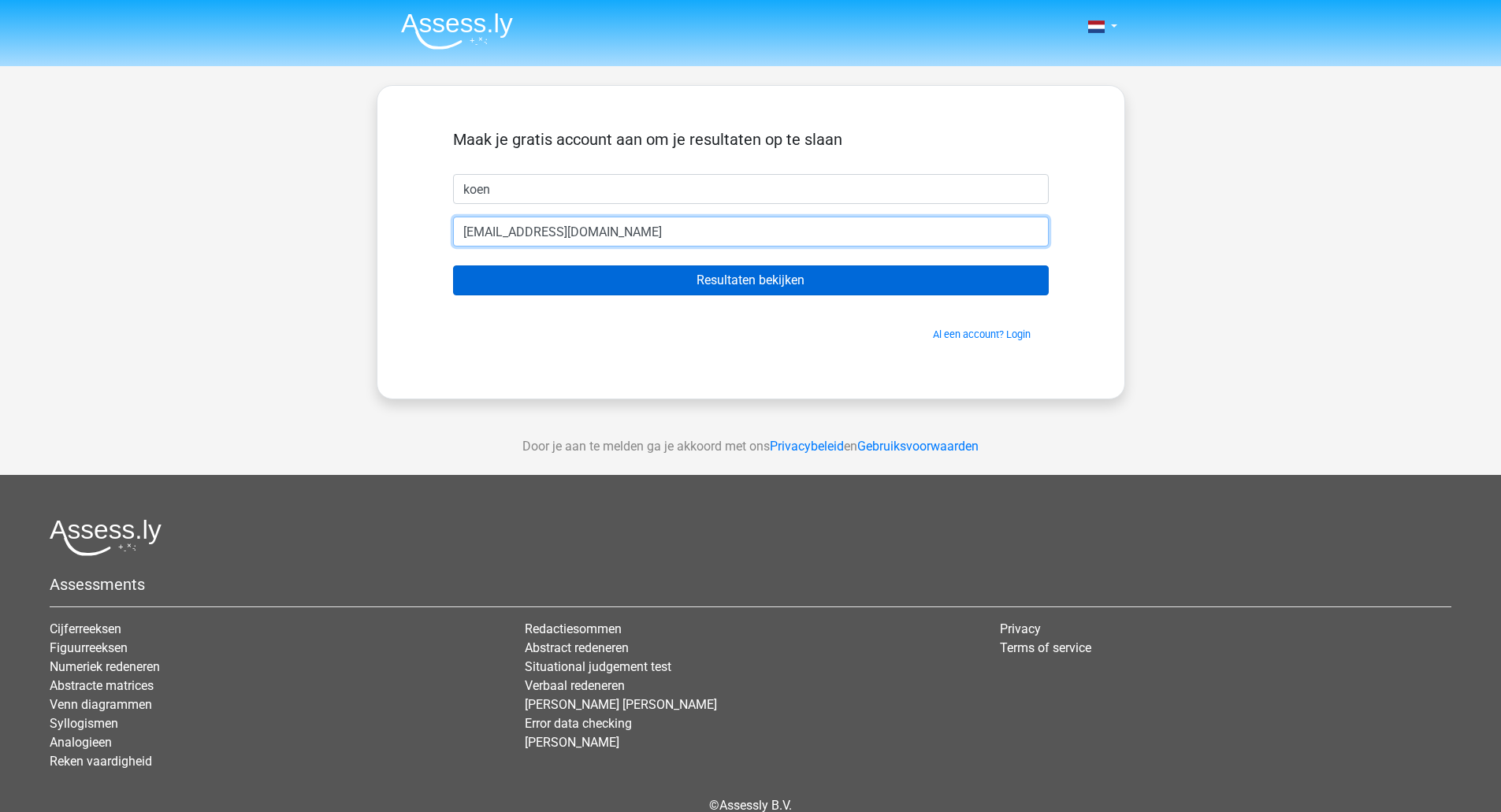
type input "[EMAIL_ADDRESS][DOMAIN_NAME]"
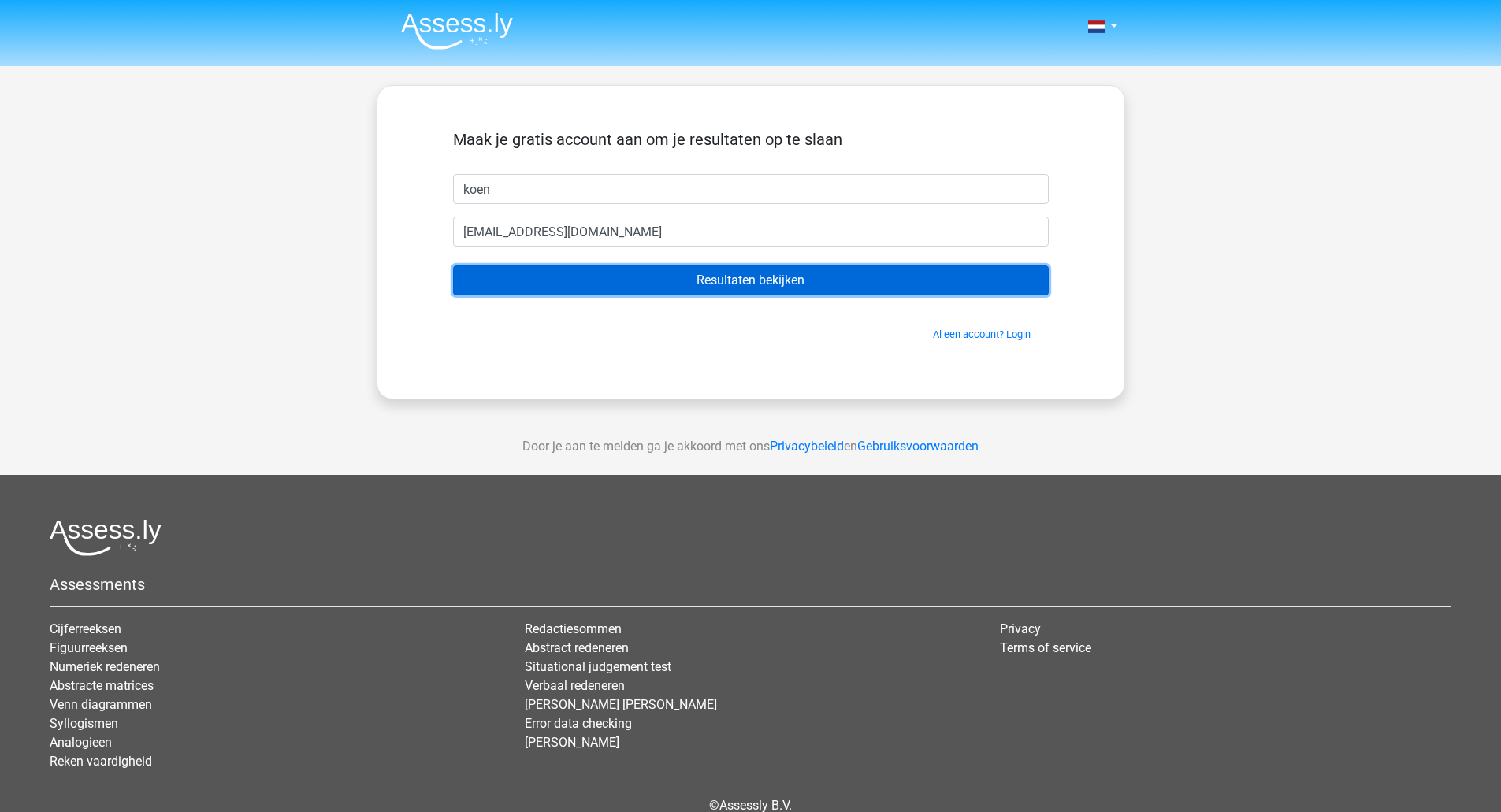
click at [748, 278] on input "Resultaten bekijken" at bounding box center [751, 280] width 596 height 30
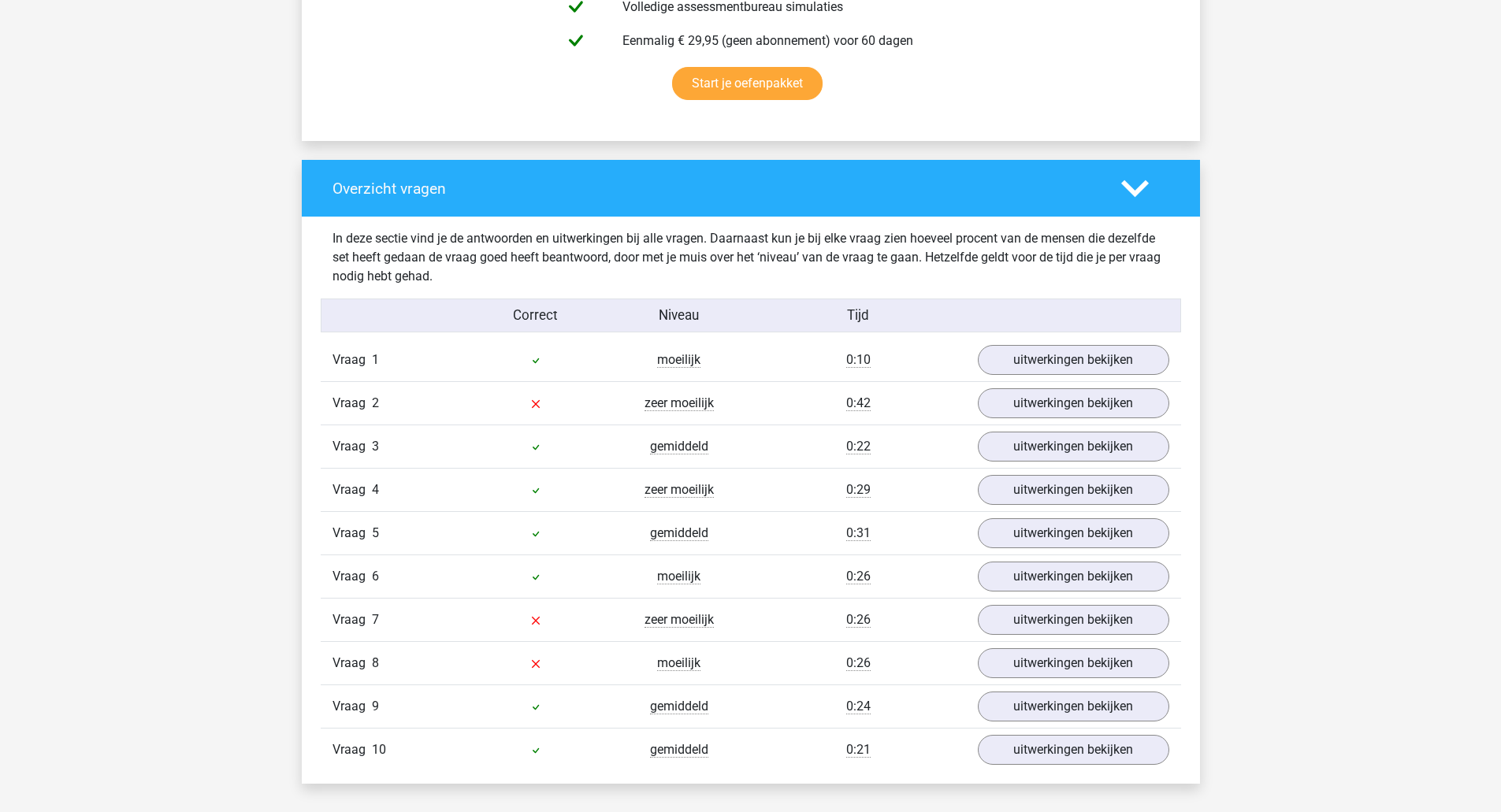
scroll to position [1182, 0]
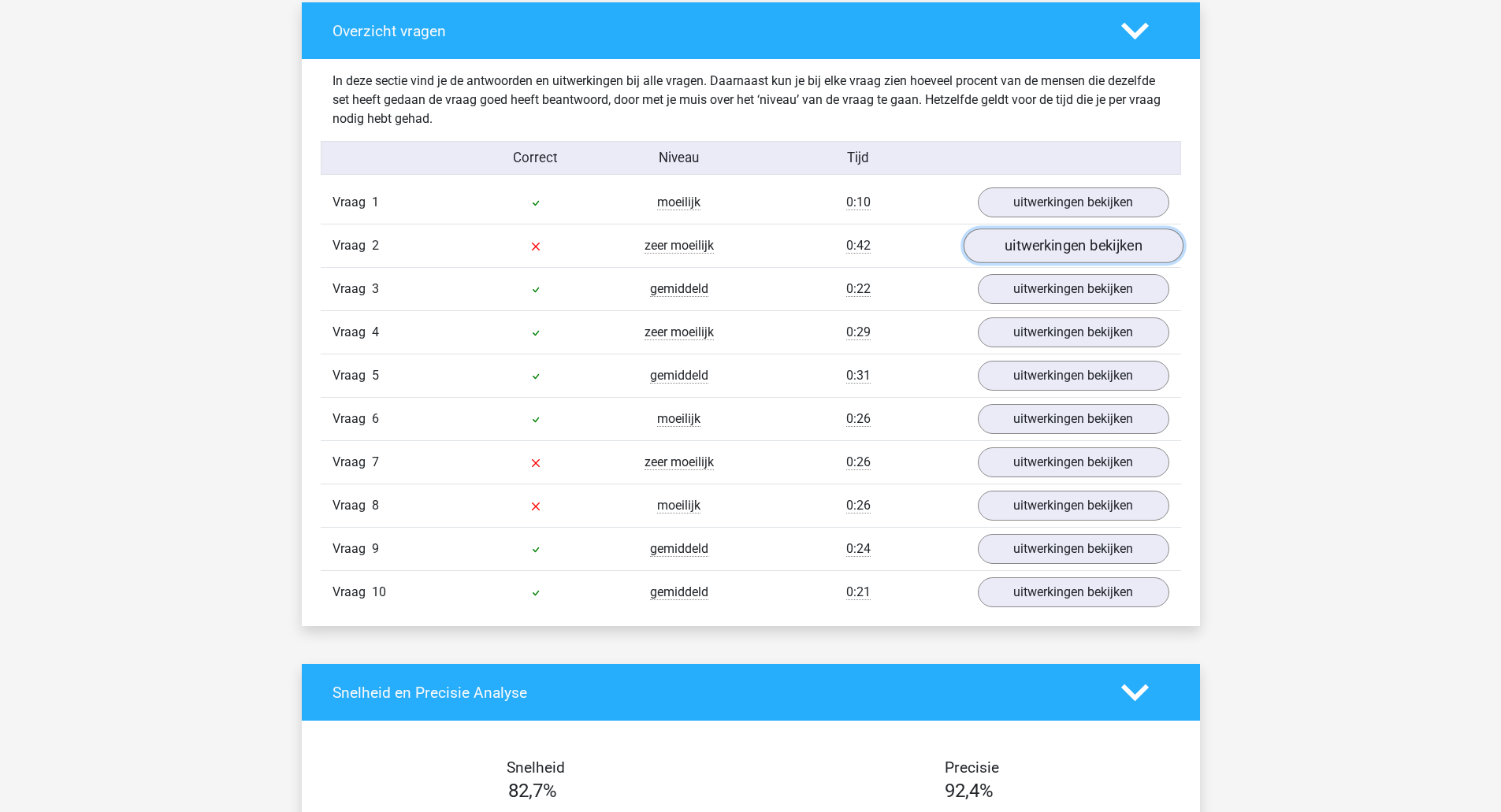
click at [1036, 245] on link "uitwerkingen bekijken" at bounding box center [1072, 246] width 220 height 35
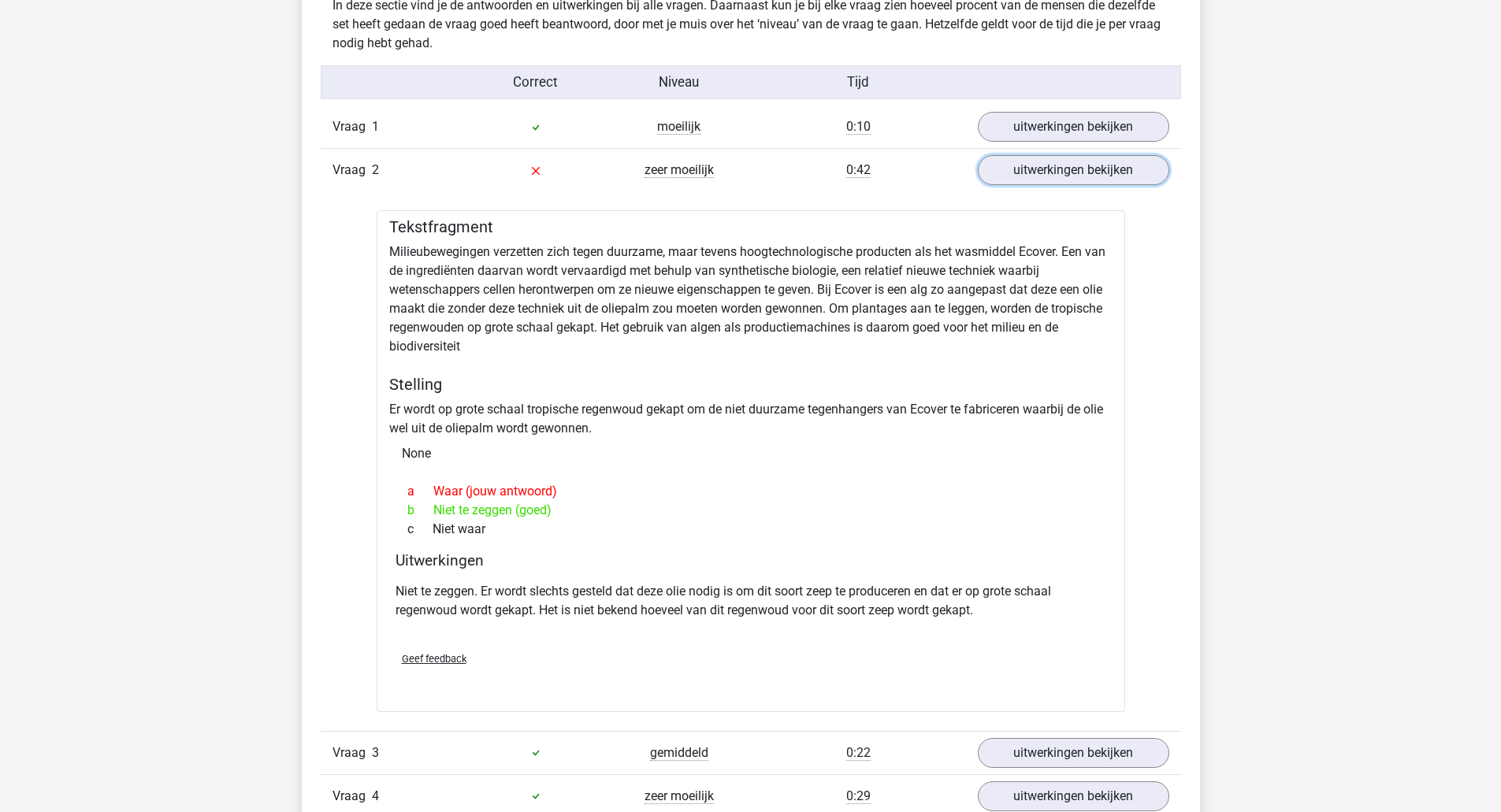
scroll to position [1261, 0]
